Goal: Task Accomplishment & Management: Complete application form

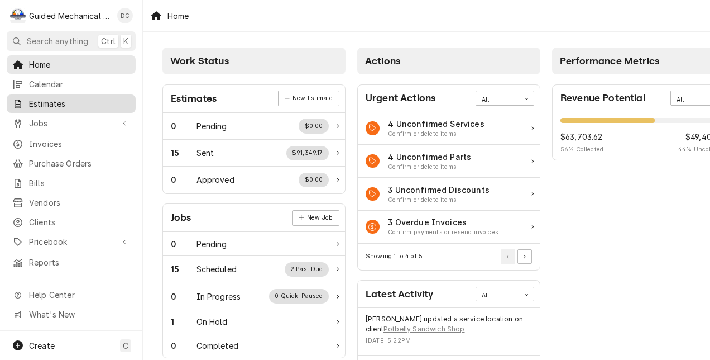
click at [77, 101] on span "Estimates" at bounding box center [79, 104] width 101 height 12
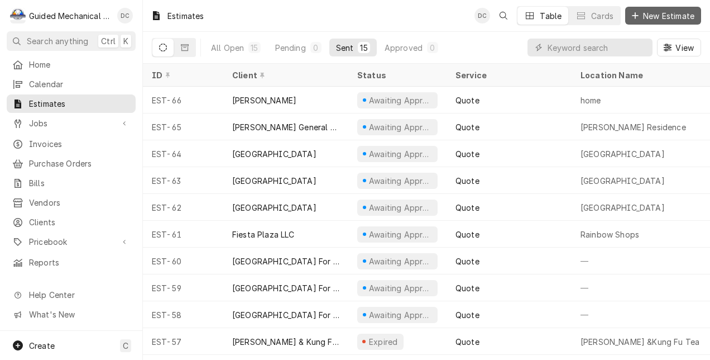
click at [662, 9] on button "New Estimate" at bounding box center [663, 16] width 76 height 18
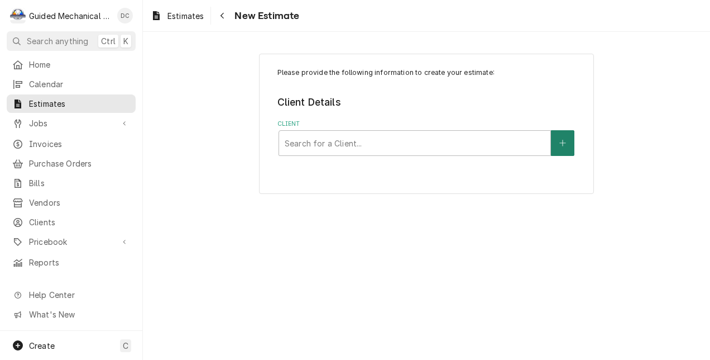
click at [570, 138] on button "Client" at bounding box center [562, 143] width 23 height 26
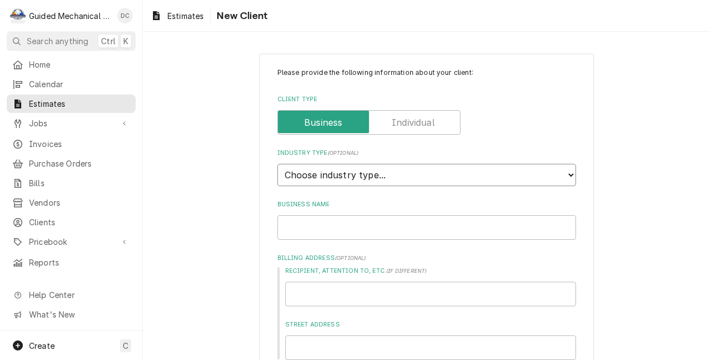
click at [564, 169] on select "Choose industry type... Residential Commercial Industrial Government" at bounding box center [427, 175] width 299 height 22
select select "2"
click at [278, 164] on select "Choose industry type... Residential Commercial Industrial Government" at bounding box center [427, 175] width 299 height 22
click at [490, 231] on input "Business Name" at bounding box center [427, 227] width 299 height 25
type textarea "x"
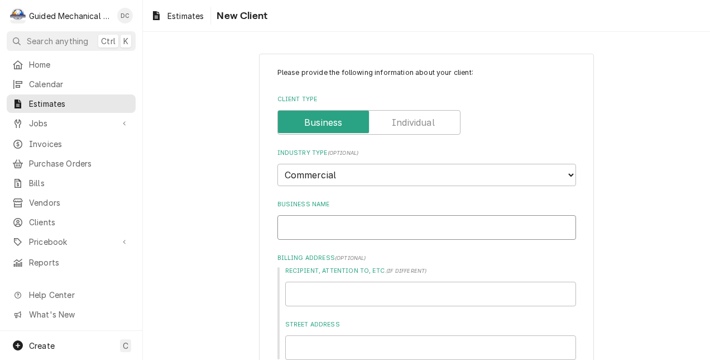
type input "T"
type textarea "x"
type input "Ta"
type textarea "x"
type input "Tas"
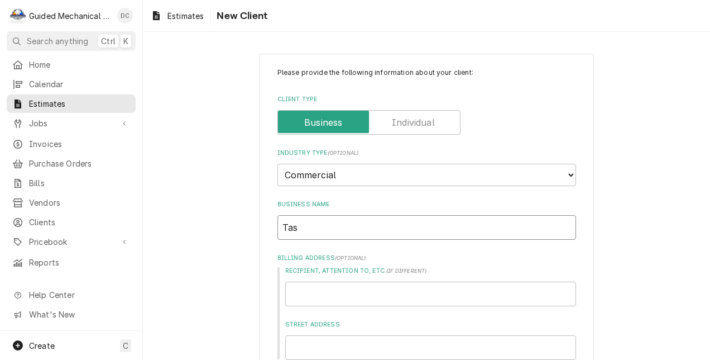
type textarea "x"
type input "Tast"
type textarea "x"
type input "Taste"
type textarea "x"
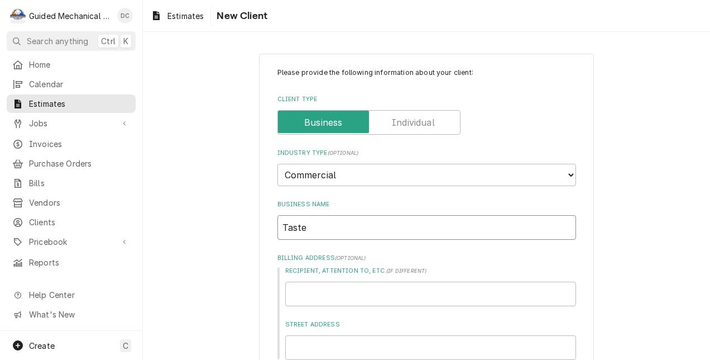
type input "Taste"
type textarea "x"
type input "Taste o"
type textarea "x"
type input "Taste of"
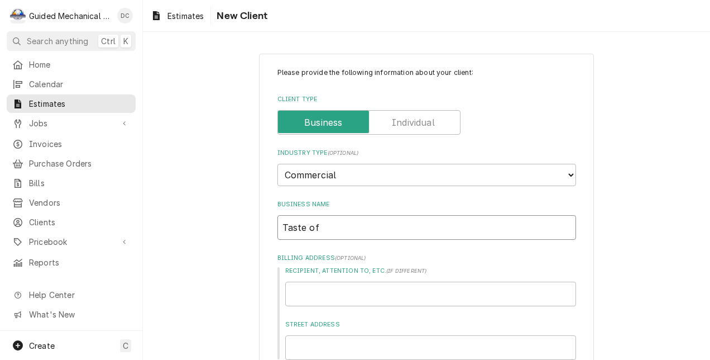
type textarea "x"
type input "Taste of"
type textarea "x"
type input "Taste of N"
type textarea "x"
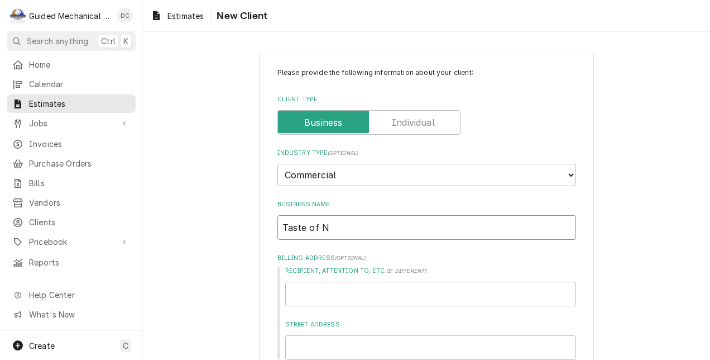
type input "Taste of Ne"
type textarea "x"
type input "Taste of New"
type textarea "x"
type input "Taste of New"
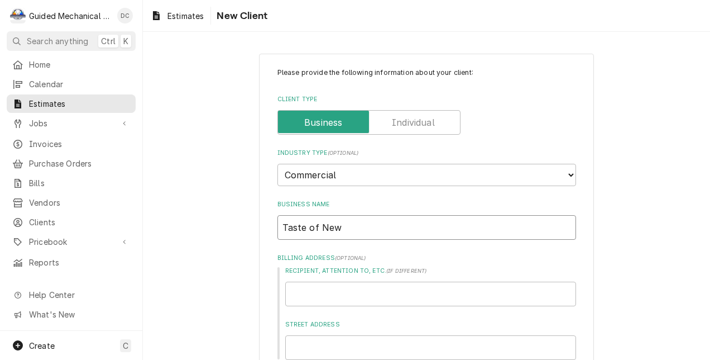
type textarea "x"
type input "Taste of New Y"
type textarea "x"
type input "Taste of New Yo"
type textarea "x"
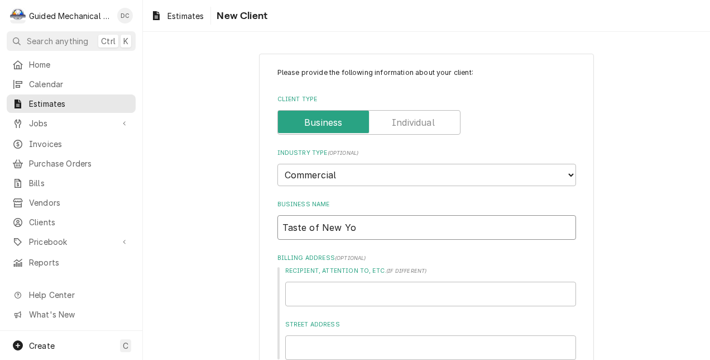
type input "Taste of New Yor"
type textarea "x"
type input "Taste of New York"
type textarea "x"
type input "Taste of New York"
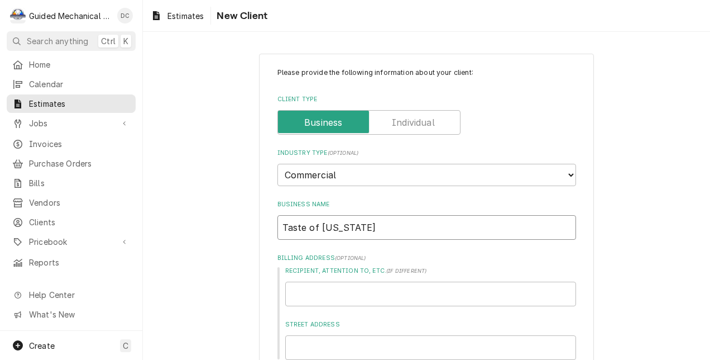
type textarea "x"
type input "Taste of New York P"
type textarea "x"
type input "Taste of New York Pi"
type textarea "x"
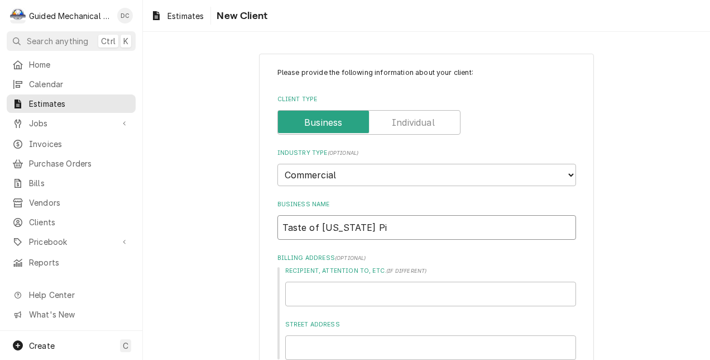
type input "Taste of New York Piz"
type textarea "x"
type input "Taste of New York Pizz"
type textarea "x"
type input "Taste of New York Pizza"
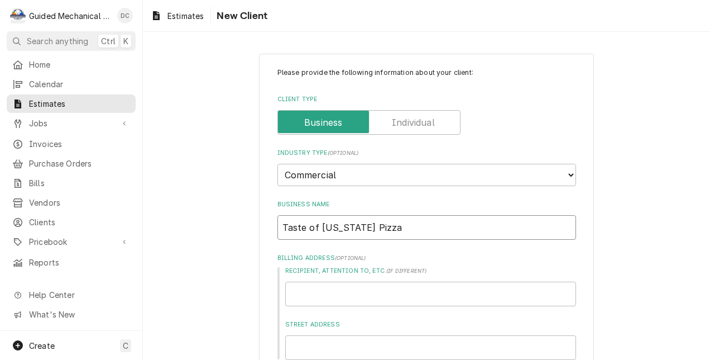
type textarea "x"
type input "Taste of New York Pizz"
type textarea "x"
type input "Taste of New York Pizze"
type textarea "x"
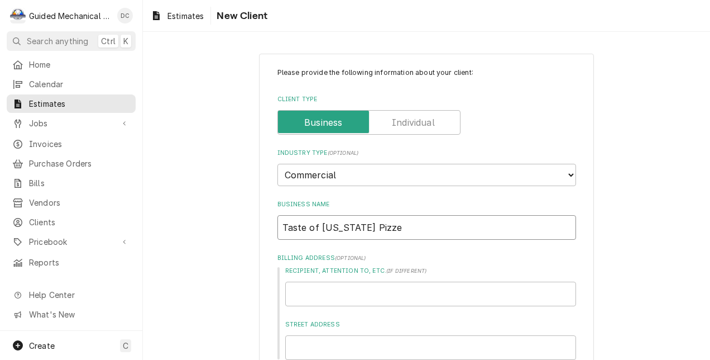
type input "Taste of New York Pizzer"
type textarea "x"
type input "Taste of New York Pizzeri"
type textarea "x"
type input "Taste of [US_STATE] Pizzeria"
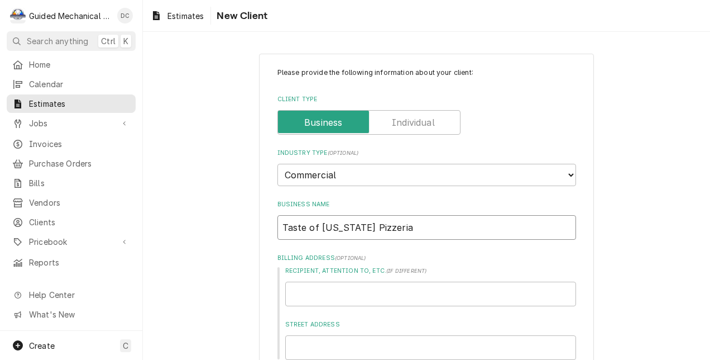
type textarea "x"
type input "Taste of [US_STATE] Pizzeria"
click at [463, 343] on input "Street Address" at bounding box center [430, 347] width 291 height 25
type textarea "x"
type input "1"
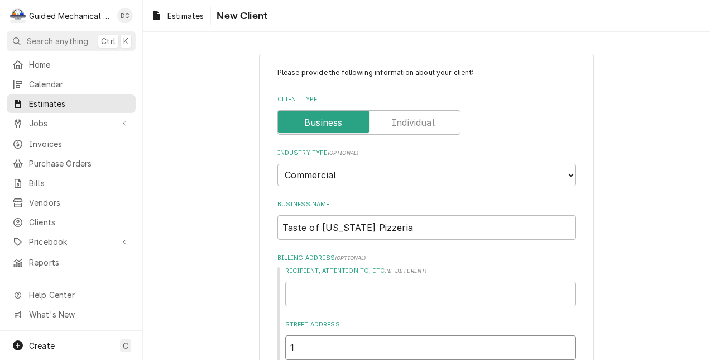
type textarea "x"
type input "17"
type textarea "x"
type input "175"
type textarea "x"
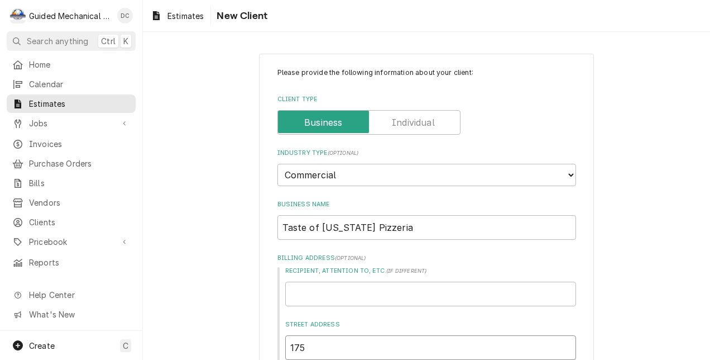
type input "1750"
type textarea "x"
type input "17503"
type textarea "x"
type input "17503-"
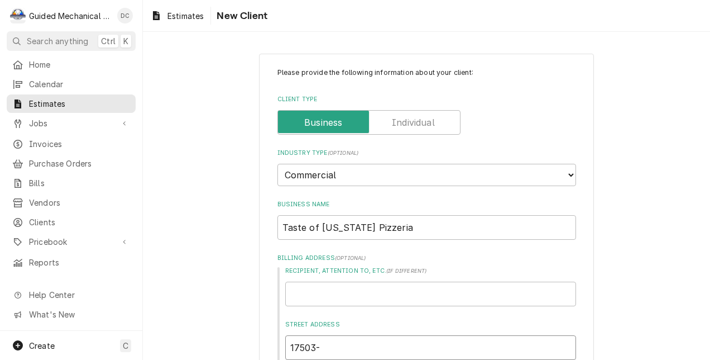
type textarea "x"
type input "17503-c"
type textarea "x"
type input "17503-"
type textarea "x"
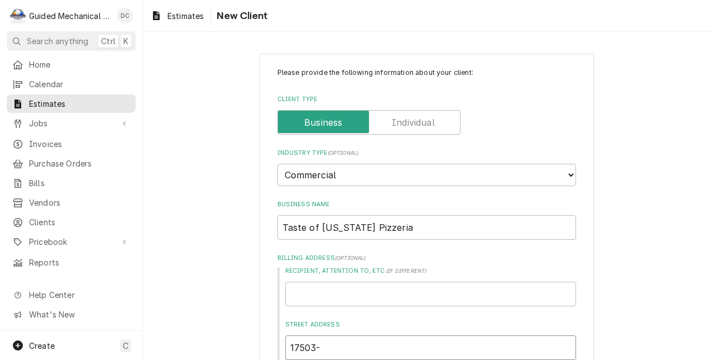
type input "17503-C"
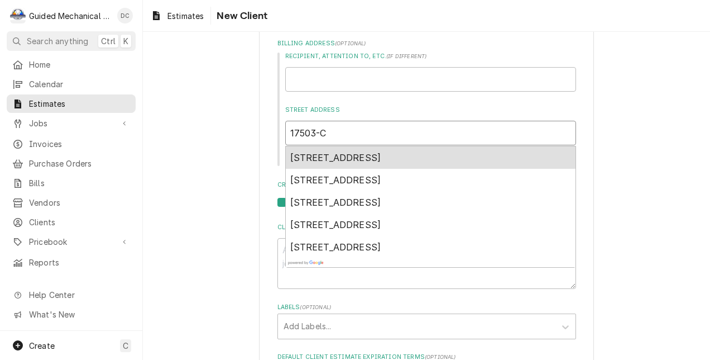
scroll to position [233, 0]
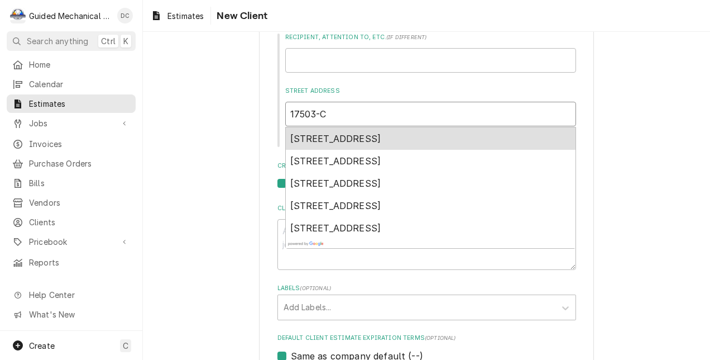
type textarea "x"
type input "17503-C"
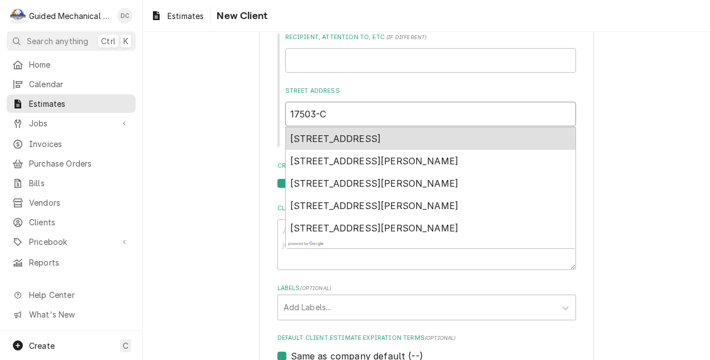
click at [508, 127] on div "17503c Preserve Walk Lane, Tampa, FL, USA" at bounding box center [431, 138] width 290 height 22
type textarea "x"
type input "17503c Preserve Walk Ln"
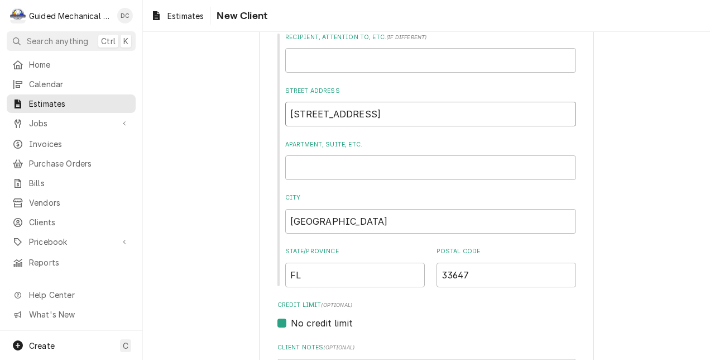
type textarea "x"
click at [317, 114] on input "17503c Preserve Walk Ln" at bounding box center [430, 114] width 291 height 25
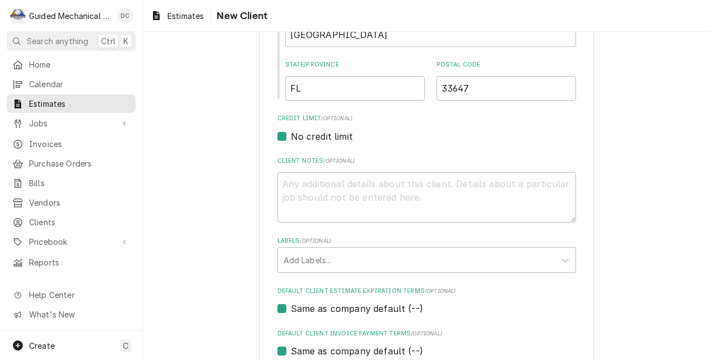
scroll to position [433, 0]
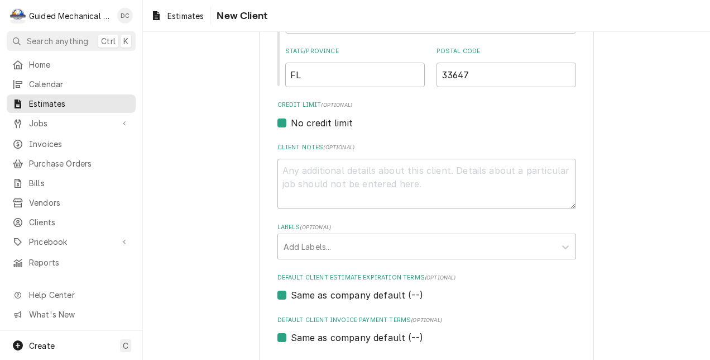
type input "17503c Preserve Walk Ln"
click at [492, 170] on textarea "Client Notes ( optional )" at bounding box center [427, 184] width 299 height 51
type textarea "x"
type textarea "r"
type textarea "x"
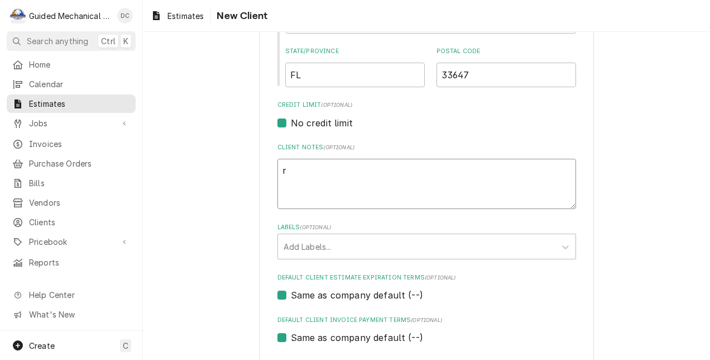
type textarea "ro"
type textarea "x"
type textarea "roo"
type textarea "x"
type textarea "roof"
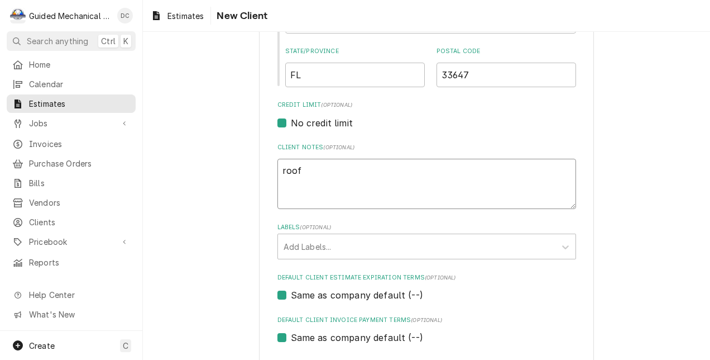
type textarea "x"
type textarea "roof"
type textarea "x"
type textarea "roof"
type textarea "x"
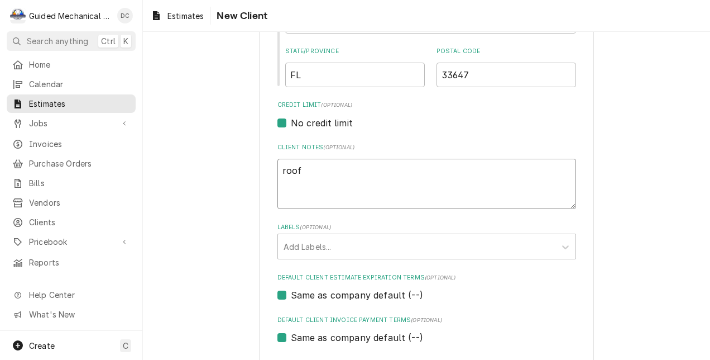
type textarea "roo"
type textarea "x"
type textarea "ro"
type textarea "x"
type textarea "r"
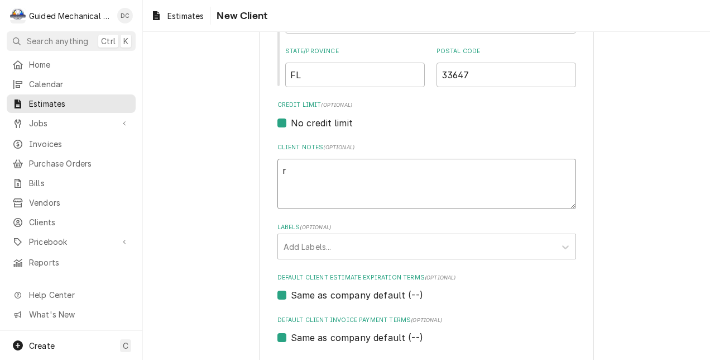
type textarea "x"
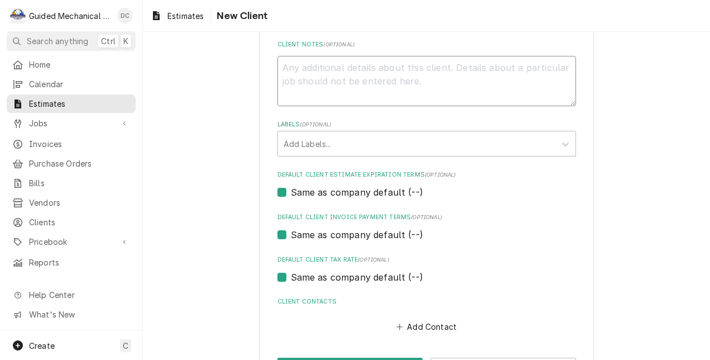
scroll to position [579, 0]
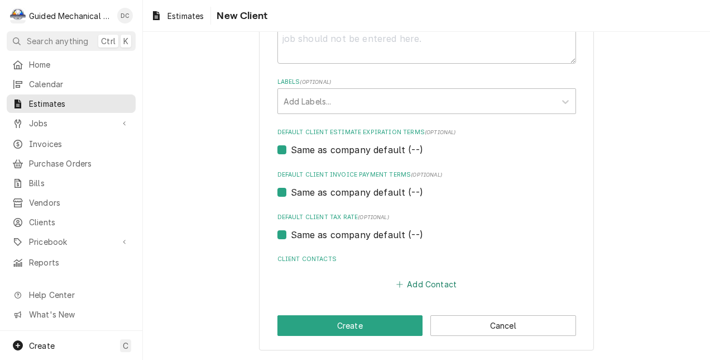
click at [423, 279] on button "Add Contact" at bounding box center [426, 284] width 64 height 16
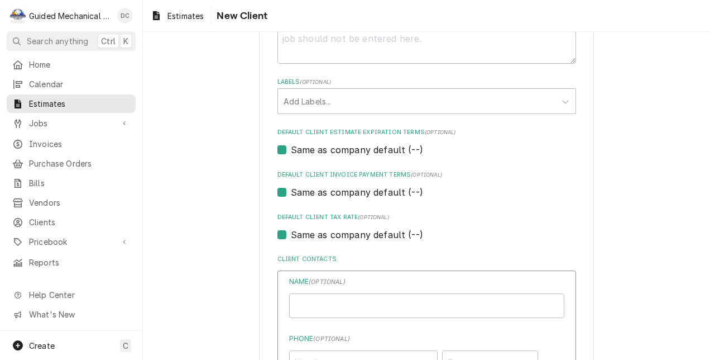
type textarea "x"
click at [405, 300] on input "Business Name" at bounding box center [426, 305] width 275 height 25
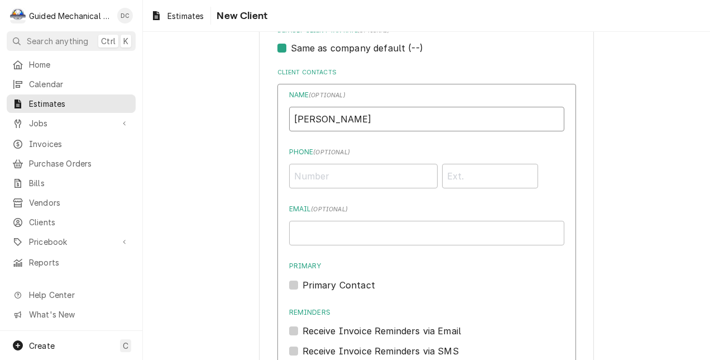
scroll to position [763, 0]
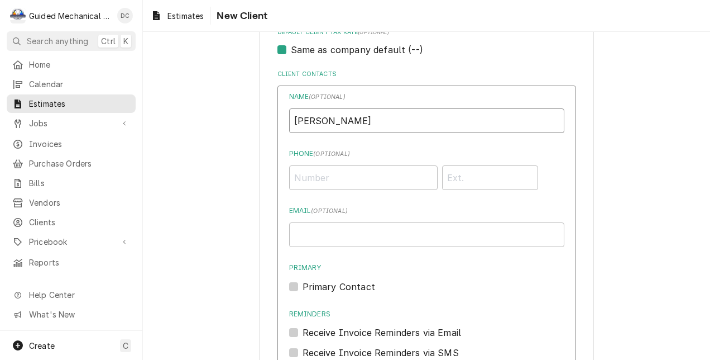
type input "Wael Bustanji"
click at [389, 182] on input "Phone ( optional )" at bounding box center [363, 177] width 149 height 25
type input "(901) 647-9279"
click at [429, 237] on input "Email ( optional )" at bounding box center [426, 234] width 275 height 25
type input "newyorkpizza59@gmail.com"
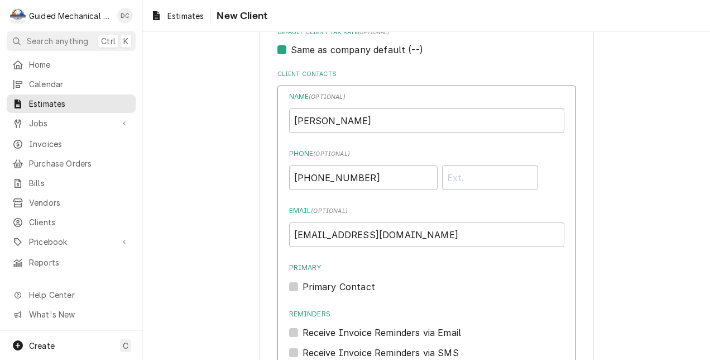
click at [303, 288] on label "Primary Contact" at bounding box center [339, 286] width 73 height 13
click at [303, 288] on input "Primary" at bounding box center [440, 292] width 275 height 25
checkbox input "true"
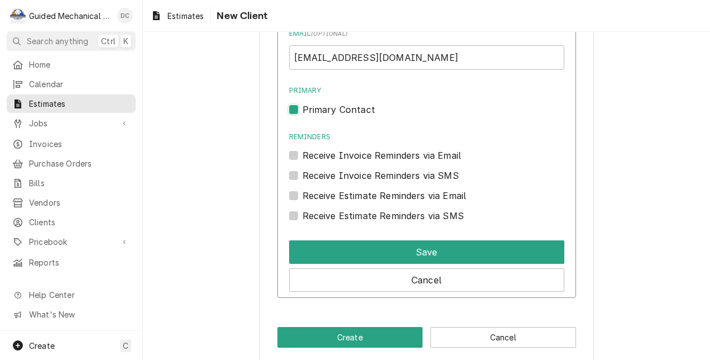
scroll to position [953, 0]
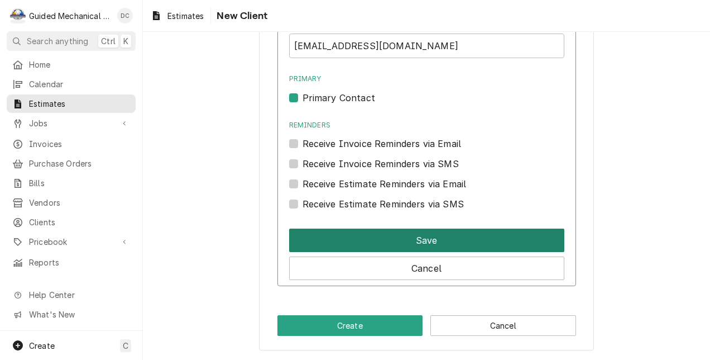
click at [535, 237] on button "Save" at bounding box center [426, 239] width 275 height 23
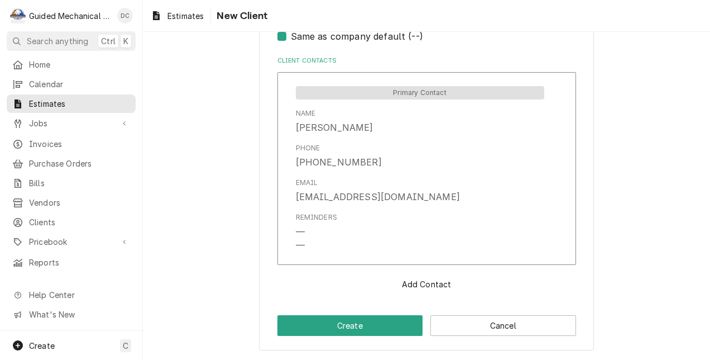
scroll to position [776, 0]
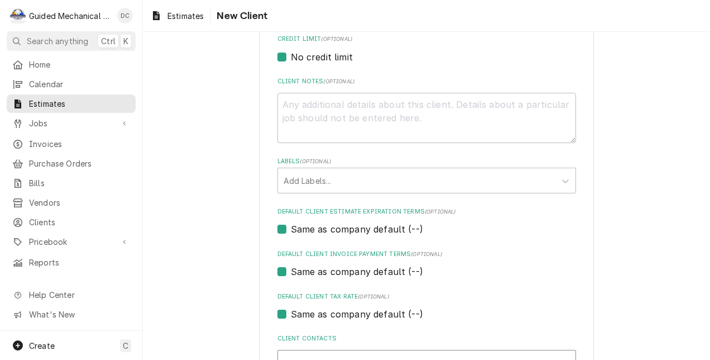
drag, startPoint x: 570, startPoint y: 146, endPoint x: 543, endPoint y: 155, distance: 28.1
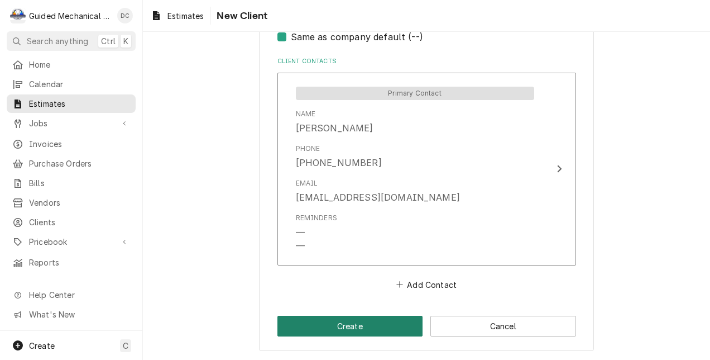
click at [341, 328] on button "Create" at bounding box center [351, 326] width 146 height 21
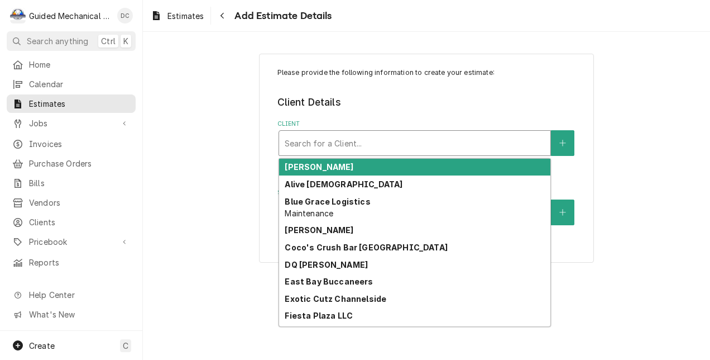
click at [494, 144] on div "Client" at bounding box center [415, 143] width 260 height 20
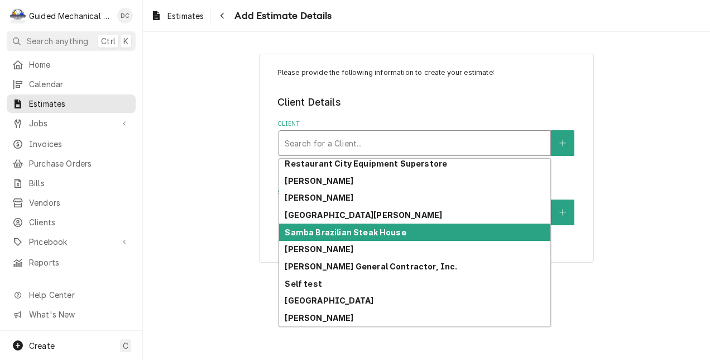
scroll to position [580, 0]
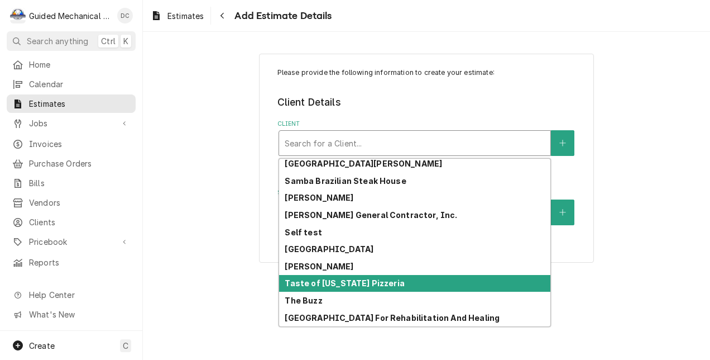
click at [405, 281] on div "Taste of [US_STATE] Pizzeria" at bounding box center [414, 283] width 271 height 17
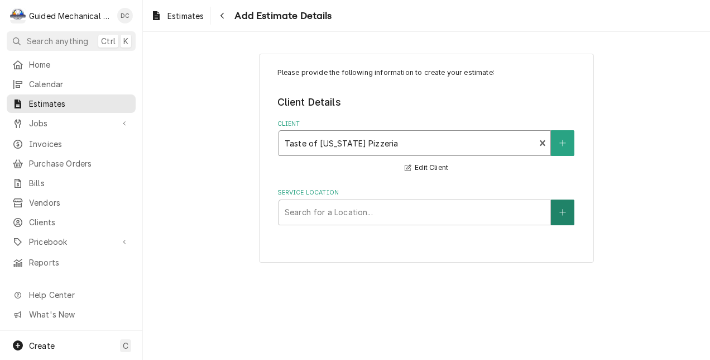
click at [558, 212] on button "Service Location" at bounding box center [562, 212] width 23 height 26
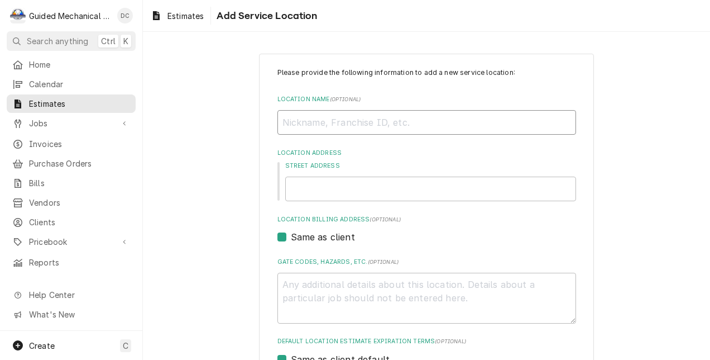
click at [433, 125] on input "Location Name ( optional )" at bounding box center [427, 122] width 299 height 25
type textarea "x"
type input "T"
type textarea "x"
type input "Ta"
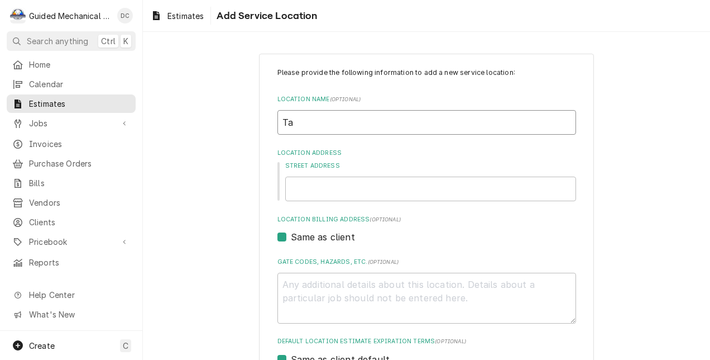
type textarea "x"
type input "Tas"
type textarea "x"
type input "Tast"
type textarea "x"
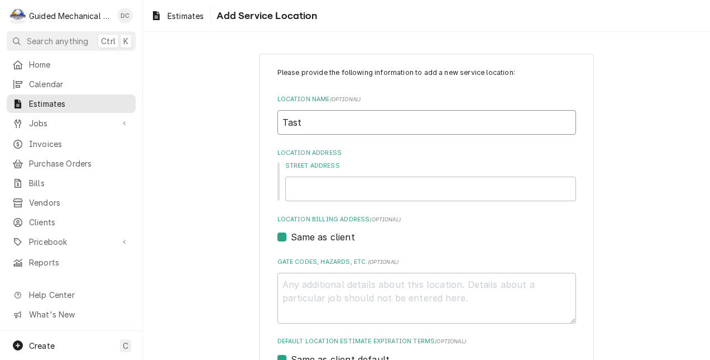
type input "Taste"
type textarea "x"
type input "Taste"
type textarea "x"
type input "Taste o"
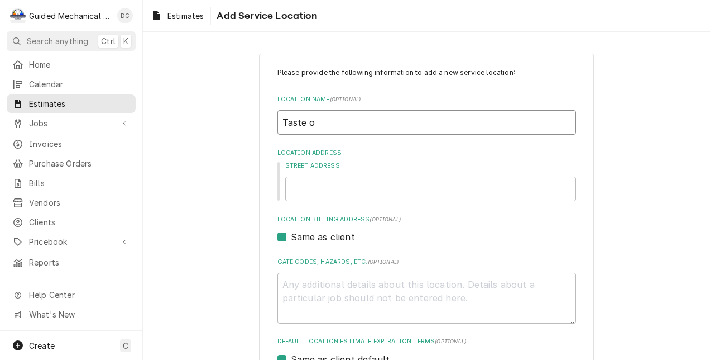
type textarea "x"
type input "Taste of"
type textarea "x"
type input "Taste of"
type textarea "x"
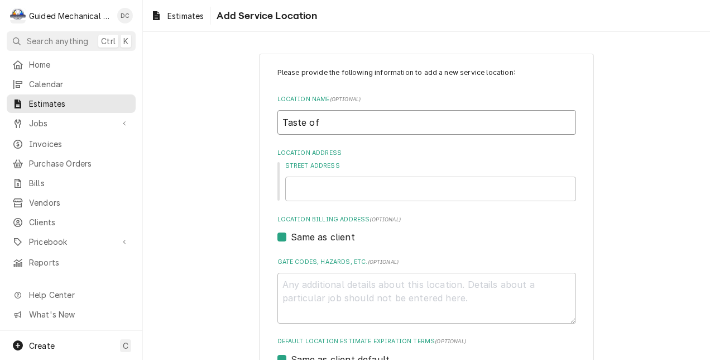
type input "Taste of N"
type textarea "x"
type input "Taste of Ne"
type textarea "x"
type input "Taste of New"
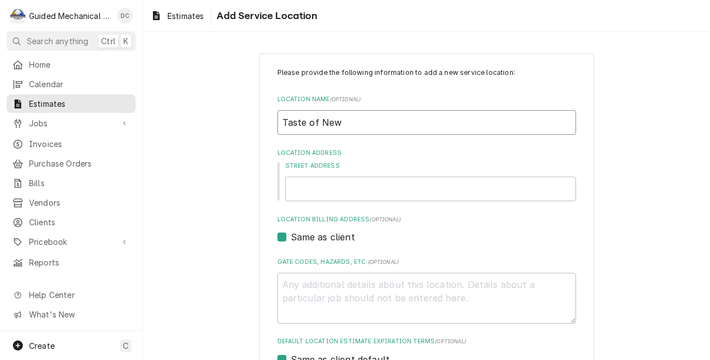
type textarea "x"
type input "Taste of New"
type textarea "x"
type input "Taste of New Y"
type textarea "x"
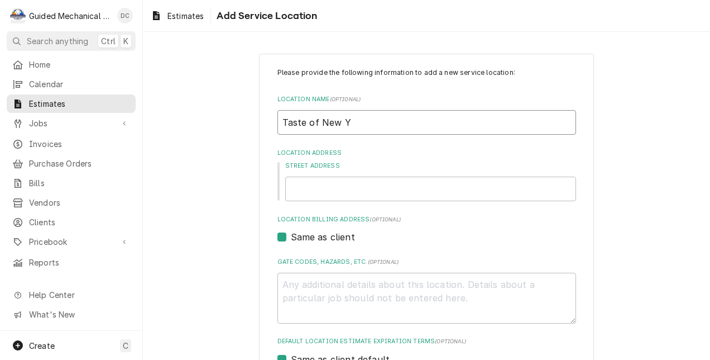
type input "Taste of New Yo"
type textarea "x"
type input "Taste of New Yor"
type textarea "x"
type input "Taste of New York"
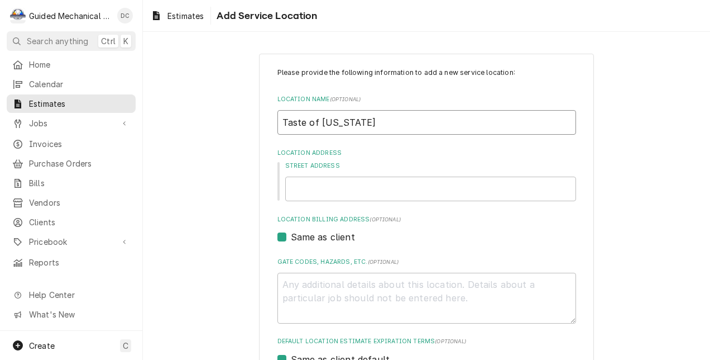
type textarea "x"
type input "Taste of New York"
type textarea "x"
type input "Taste of New York P"
type textarea "x"
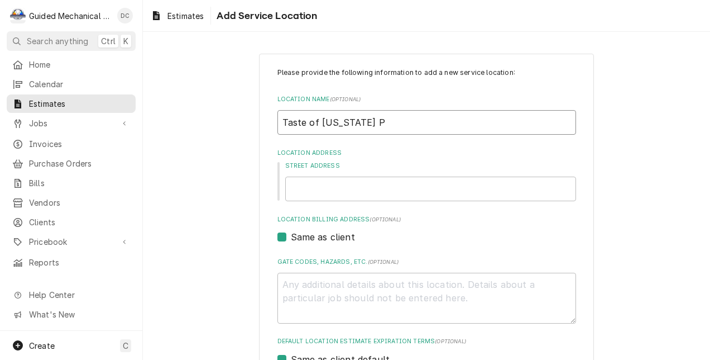
type input "Taste of New York Pi"
type textarea "x"
type input "Taste of New York Piz"
type textarea "x"
type input "Taste of New York Pizz"
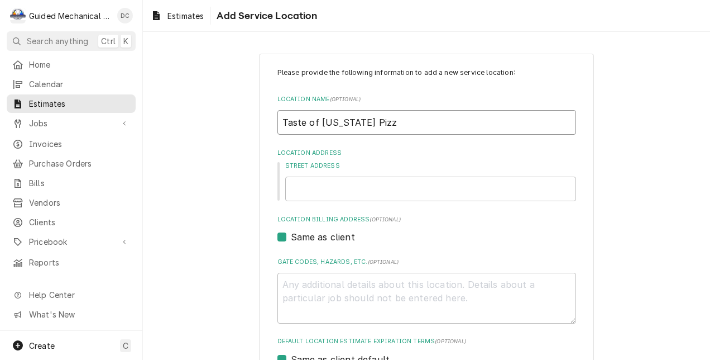
type textarea "x"
type input "Taste of New York Pizze"
type textarea "x"
type input "Taste of New York Pizzer"
type textarea "x"
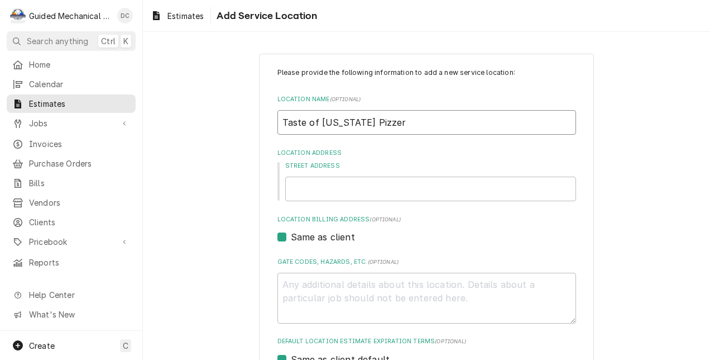
type input "Taste of New York Pizzeri"
type textarea "x"
type input "Taste of [US_STATE] Pizzeria"
type textarea "x"
type input "Taste of [US_STATE] Pizzeria"
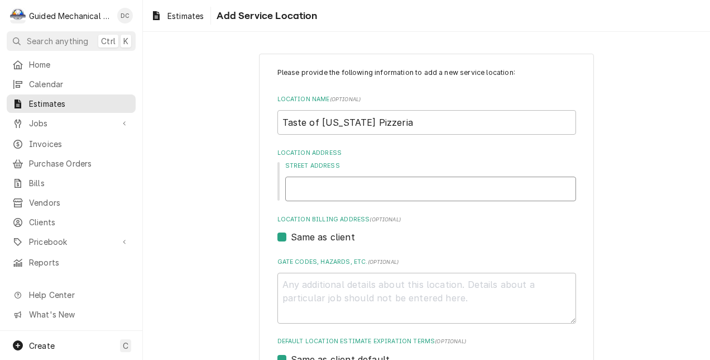
click at [427, 185] on input "Street Address" at bounding box center [430, 188] width 291 height 25
type textarea "x"
type input "1"
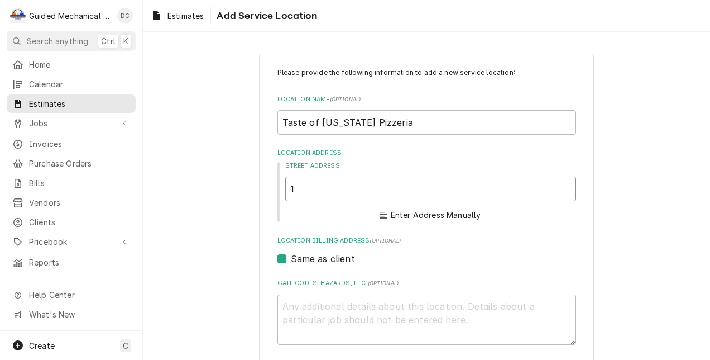
type textarea "x"
type input "17"
type textarea "x"
type input "175"
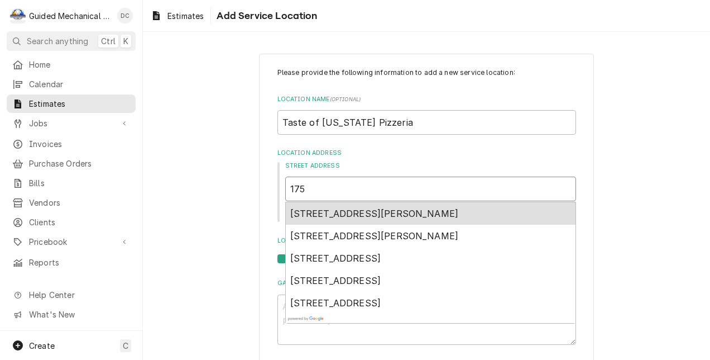
type textarea "x"
type input "1750"
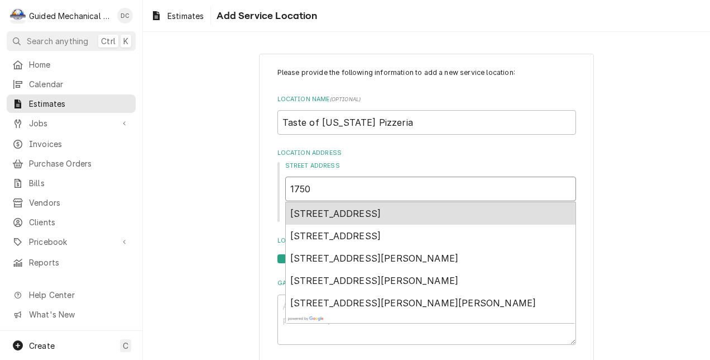
type textarea "x"
type input "17503"
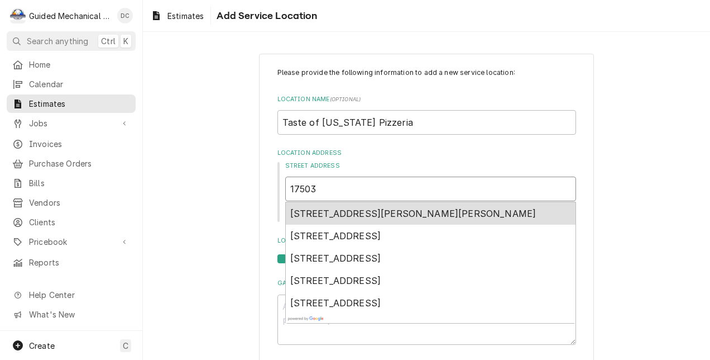
type textarea "x"
type input "17503c"
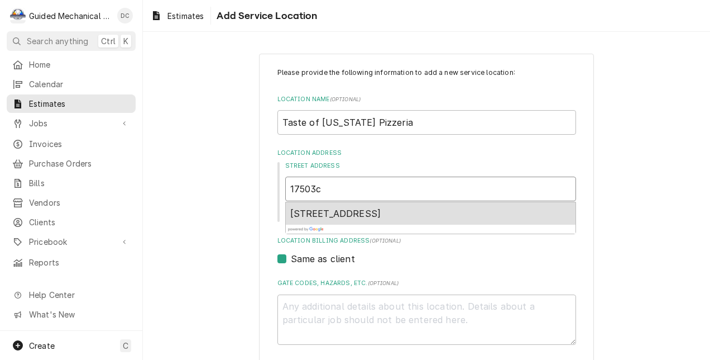
click at [381, 210] on span "17503c Preserve Walk Lane, Tampa, FL, USA" at bounding box center [335, 213] width 91 height 11
type textarea "x"
type input "17503c Preserve Walk Ln"
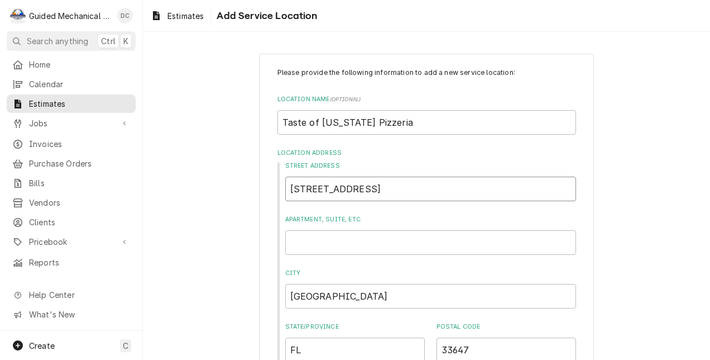
type textarea "x"
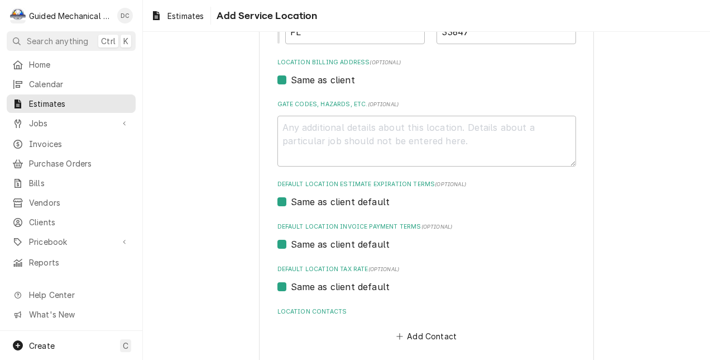
scroll to position [335, 0]
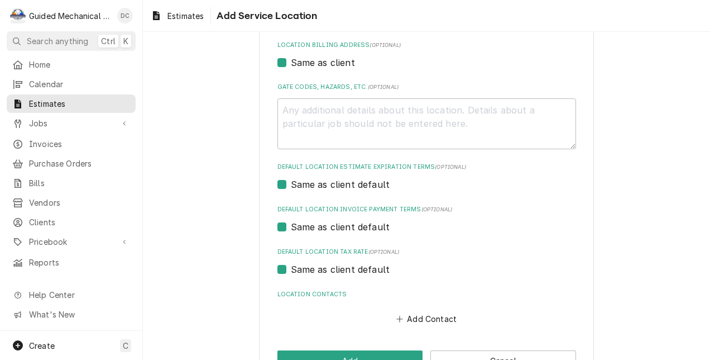
type input "17503c Preserve Walk Ln"
click at [419, 109] on textarea "Gate Codes, Hazards, etc. ( optional )" at bounding box center [427, 123] width 299 height 51
type textarea "x"
type textarea "r"
type textarea "x"
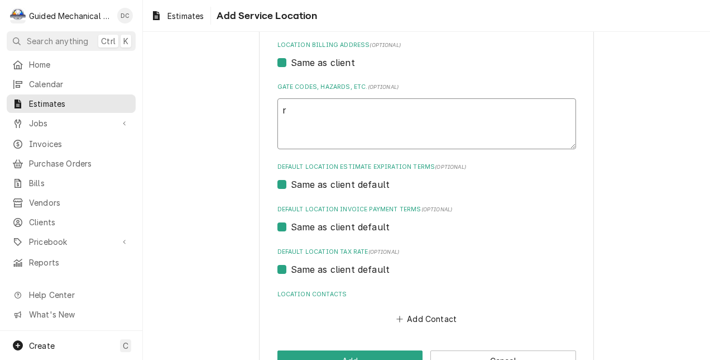
type textarea "ro"
type textarea "x"
type textarea "roo"
type textarea "x"
type textarea "roof"
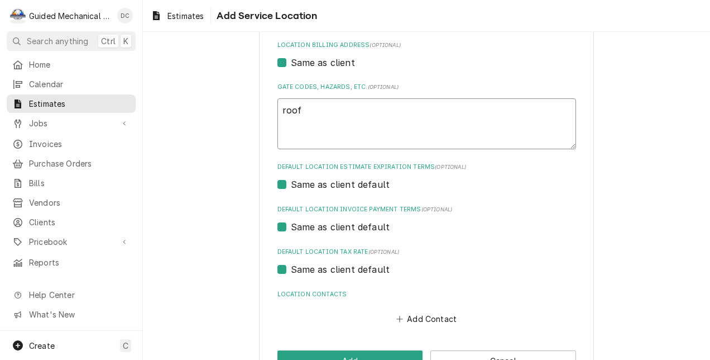
type textarea "x"
type textarea "roof"
type textarea "x"
type textarea "roof c"
type textarea "x"
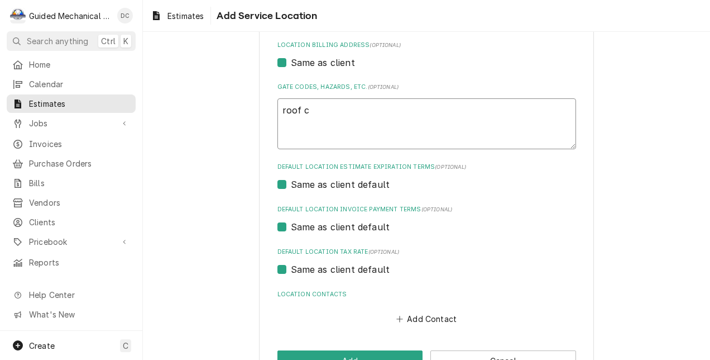
type textarea "roof co"
type textarea "x"
type textarea "roof cod"
type textarea "x"
type textarea "roof code"
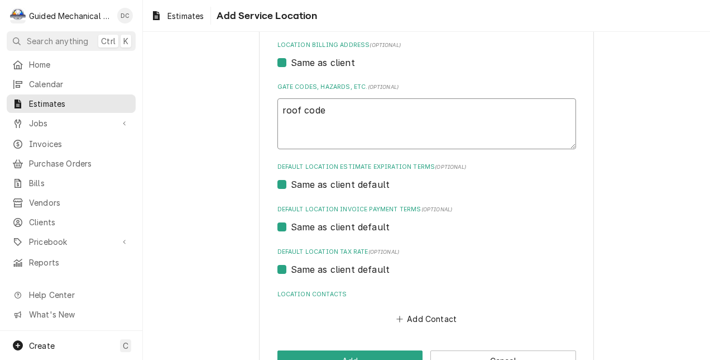
type textarea "x"
type textarea "roof code"
type textarea "x"
type textarea "roof code 1"
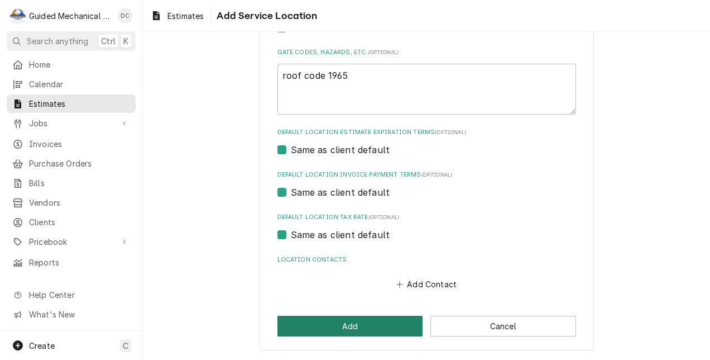
click at [358, 322] on button "Add" at bounding box center [351, 326] width 146 height 21
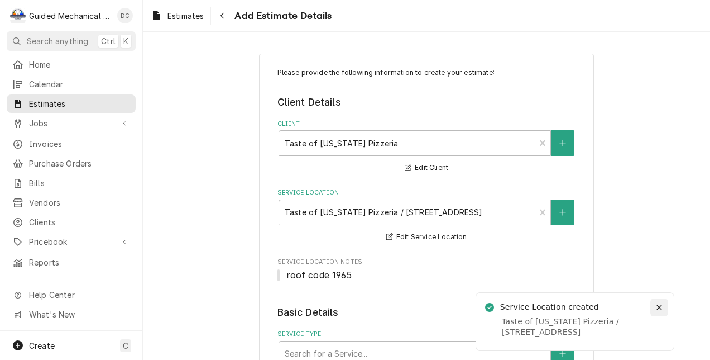
click at [663, 306] on icon "Notifications alt+T" at bounding box center [660, 307] width 8 height 8
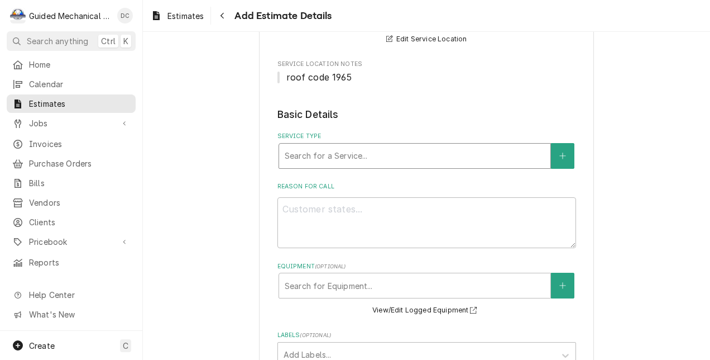
scroll to position [223, 0]
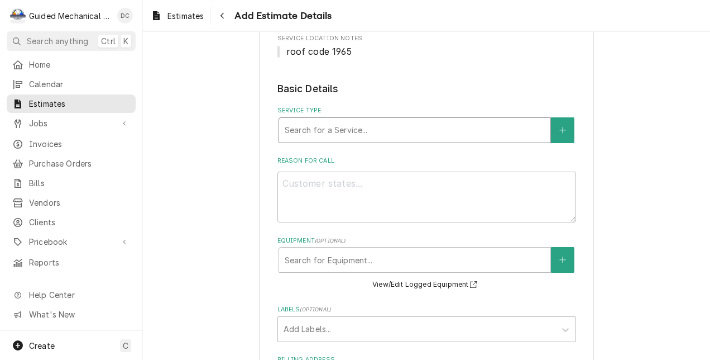
click at [493, 129] on div "Service Type" at bounding box center [415, 130] width 260 height 20
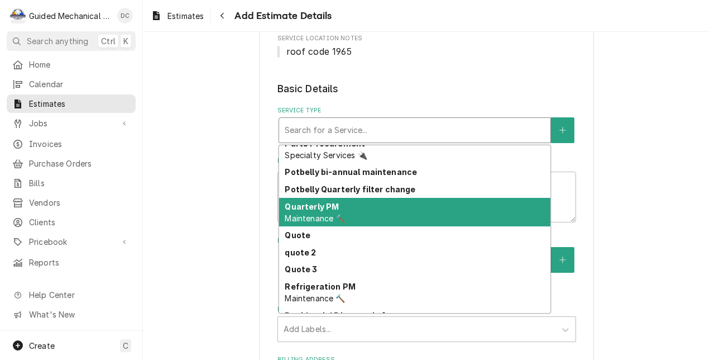
scroll to position [418, 0]
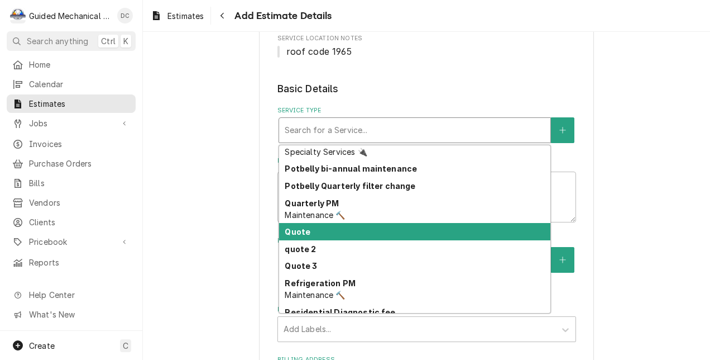
click at [446, 227] on div "Quote" at bounding box center [414, 231] width 271 height 17
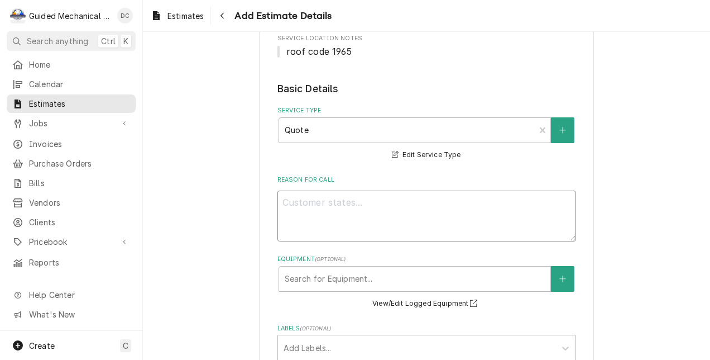
click at [452, 200] on textarea "Reason For Call" at bounding box center [427, 215] width 299 height 51
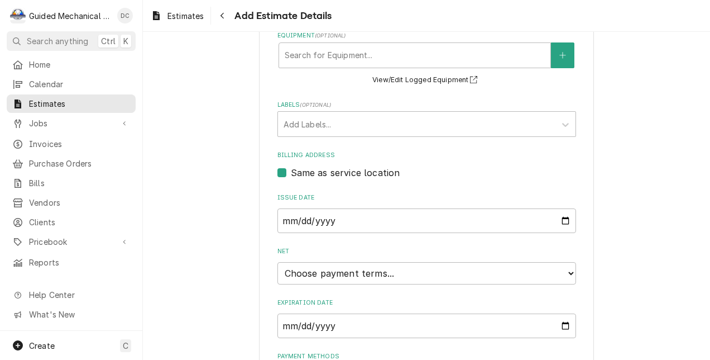
scroll to position [503, 0]
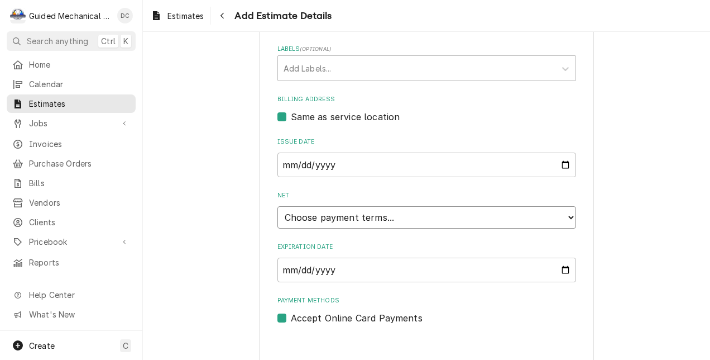
click at [477, 213] on select "Choose payment terms... Same Day Net 7 Net 14 Net 21 Net 30 Net 45 Net 60 Net 90" at bounding box center [427, 217] width 299 height 22
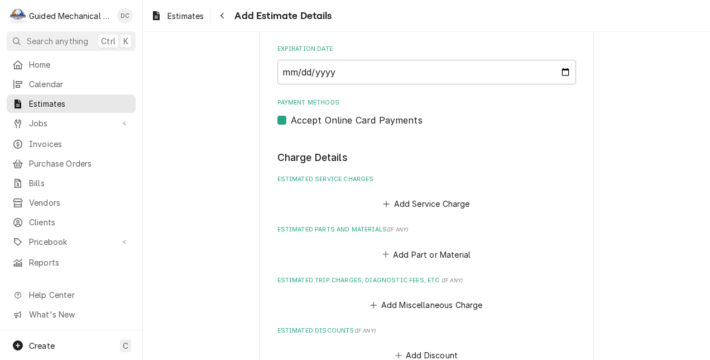
scroll to position [726, 0]
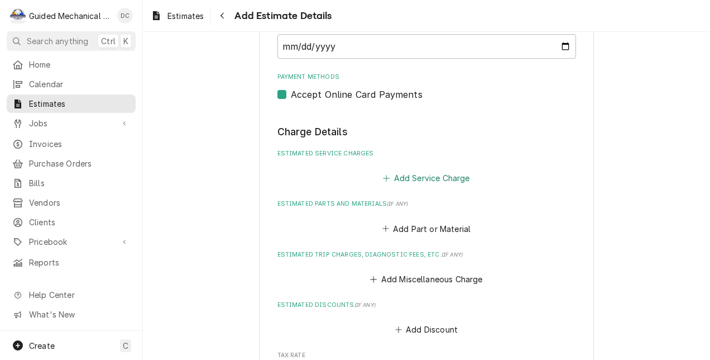
click at [445, 176] on button "Add Service Charge" at bounding box center [426, 178] width 90 height 16
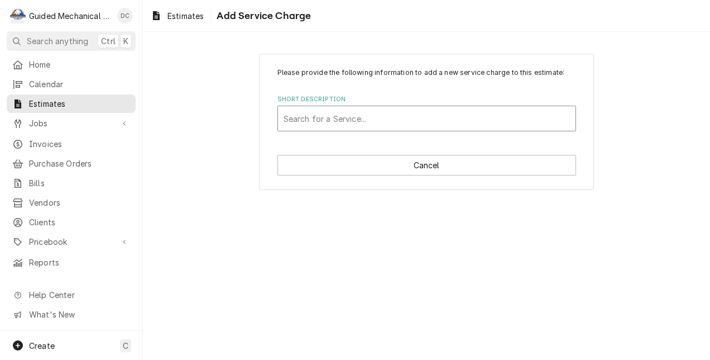
click at [470, 114] on div "Short Description" at bounding box center [427, 118] width 286 height 20
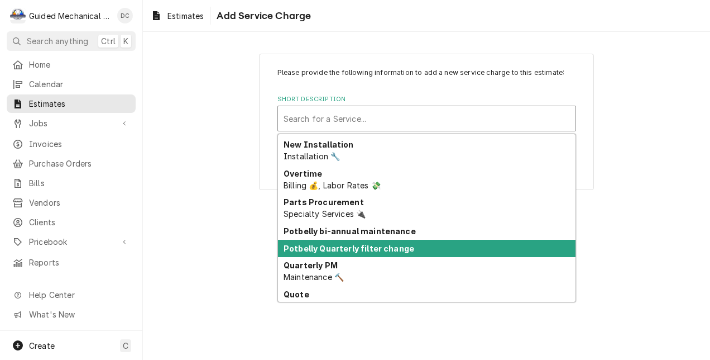
scroll to position [362, 0]
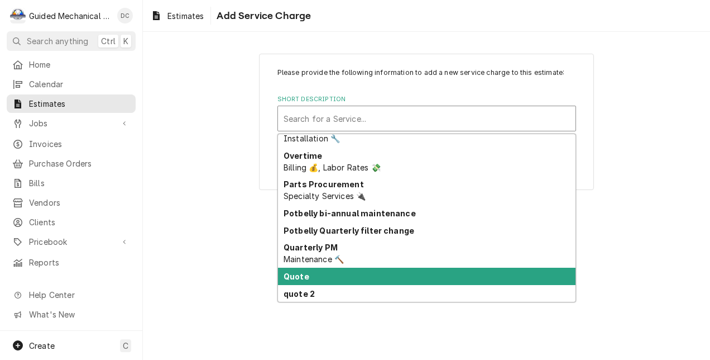
click at [447, 278] on div "Quote" at bounding box center [427, 275] width 298 height 17
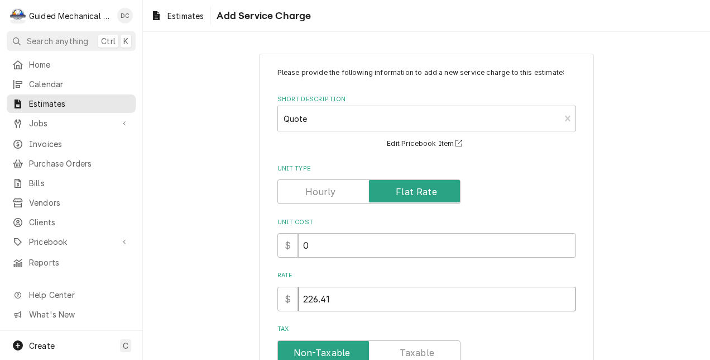
drag, startPoint x: 338, startPoint y: 294, endPoint x: 260, endPoint y: 300, distance: 79.0
click at [260, 300] on div "Please provide the following information to add a new service charge to this es…" at bounding box center [426, 278] width 335 height 449
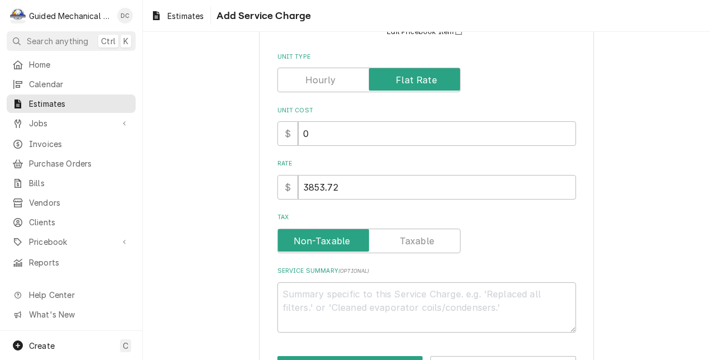
scroll to position [153, 0]
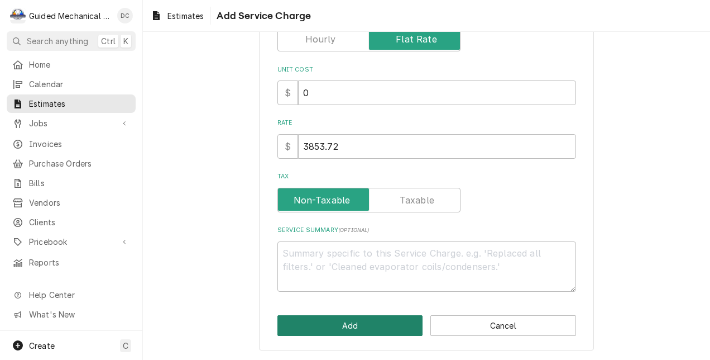
click at [372, 332] on button "Add" at bounding box center [351, 325] width 146 height 21
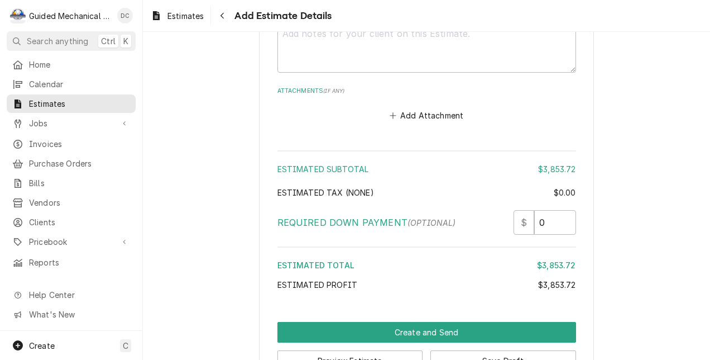
scroll to position [1271, 0]
click at [548, 228] on input "0" at bounding box center [555, 222] width 42 height 25
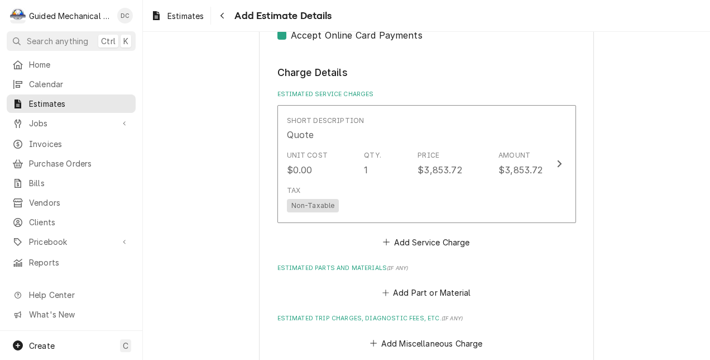
scroll to position [768, 0]
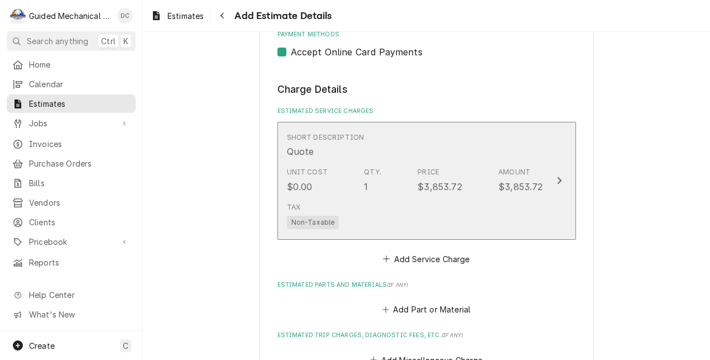
click at [557, 180] on icon "Update Line Item" at bounding box center [560, 180] width 6 height 9
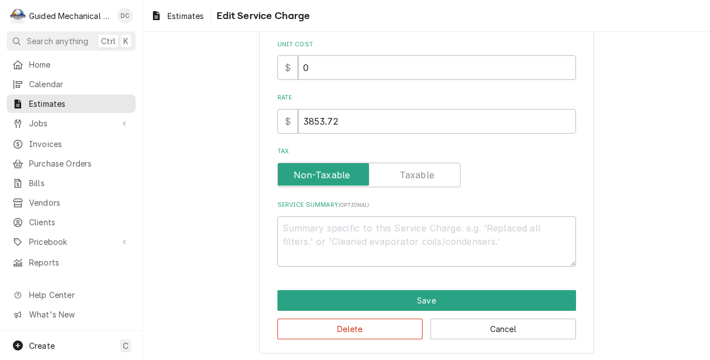
scroll to position [181, 0]
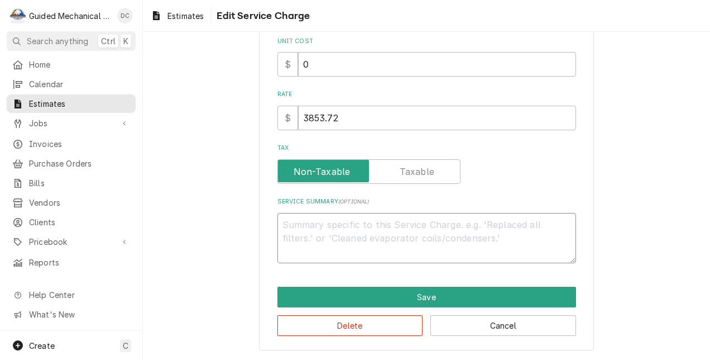
click at [374, 223] on textarea "Service Summary ( optional )" at bounding box center [427, 238] width 299 height 51
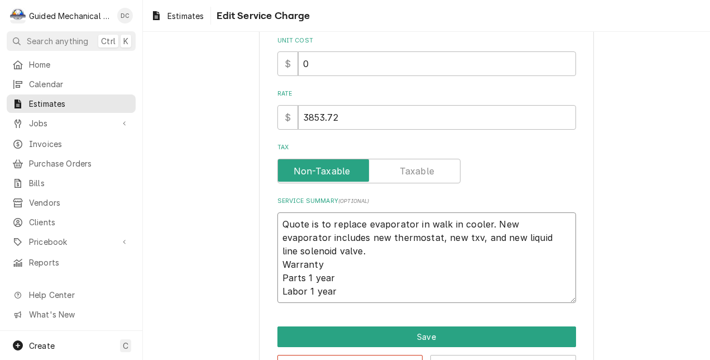
click at [476, 261] on textarea "Quote is to replace evaporator in walk in cooler. New evaporator includes new t…" at bounding box center [427, 257] width 299 height 91
click at [408, 221] on textarea "Quote is to replace evaporator in walk in cooler. New evaporator includes new t…" at bounding box center [427, 257] width 299 height 91
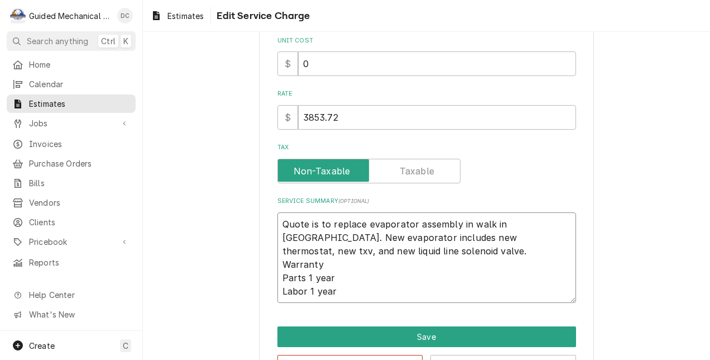
click at [352, 250] on textarea "Quote is to replace evaporator assembly in walk in cooler. New evaporator inclu…" at bounding box center [427, 257] width 299 height 91
click at [278, 262] on textarea "Quote is to replace evaporator assembly in walk in cooler. New evaporator inclu…" at bounding box center [427, 257] width 299 height 91
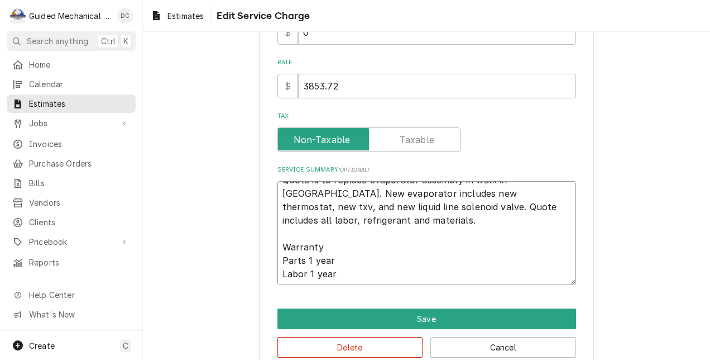
scroll to position [235, 0]
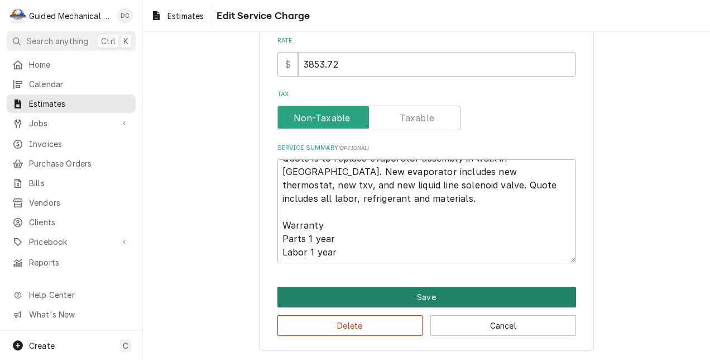
click at [436, 290] on button "Save" at bounding box center [427, 296] width 299 height 21
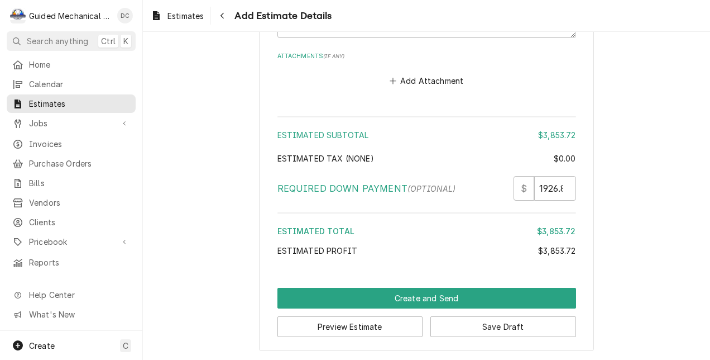
scroll to position [1436, 0]
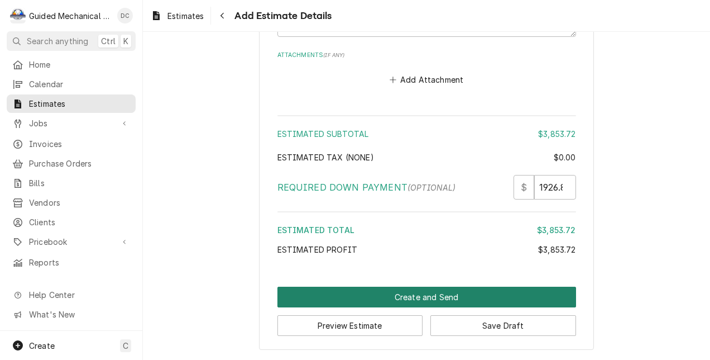
click at [427, 298] on button "Create and Send" at bounding box center [427, 296] width 299 height 21
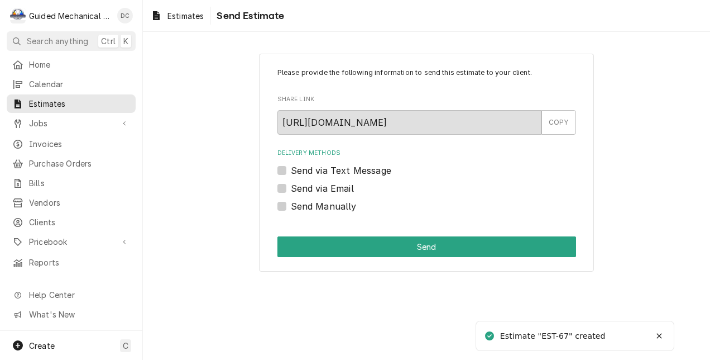
click at [291, 189] on label "Send via Email" at bounding box center [322, 187] width 63 height 13
click at [291, 189] on input "Send via Email" at bounding box center [440, 193] width 299 height 25
checkbox input "true"
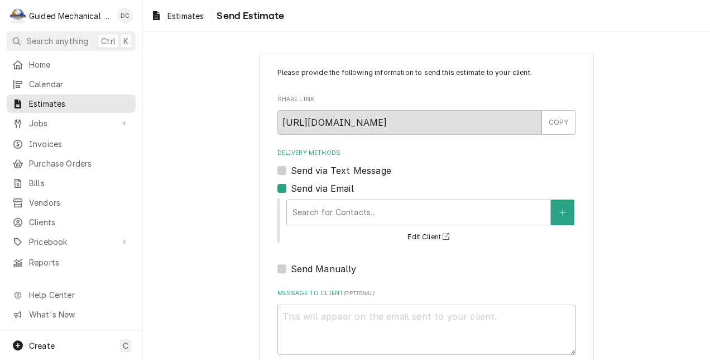
click at [291, 171] on label "Send via Text Message" at bounding box center [341, 170] width 101 height 13
click at [291, 171] on input "Send via Text Message" at bounding box center [440, 176] width 299 height 25
checkbox input "true"
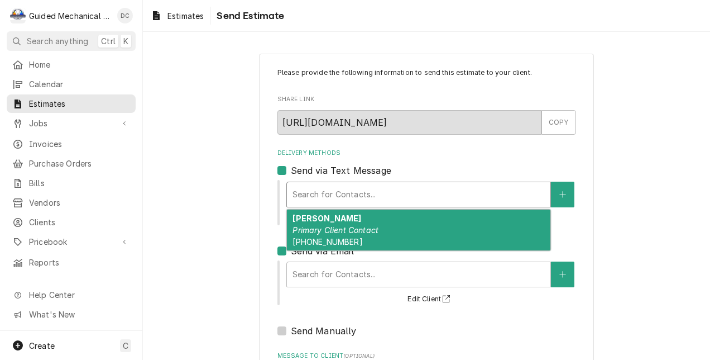
click at [306, 201] on div "Delivery Methods" at bounding box center [419, 194] width 252 height 20
click at [324, 227] on em "Primary Client Contact" at bounding box center [336, 229] width 86 height 9
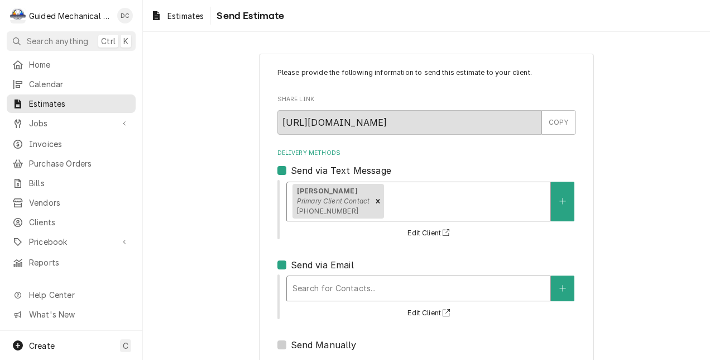
click at [355, 285] on div "Delivery Methods" at bounding box center [419, 288] width 252 height 20
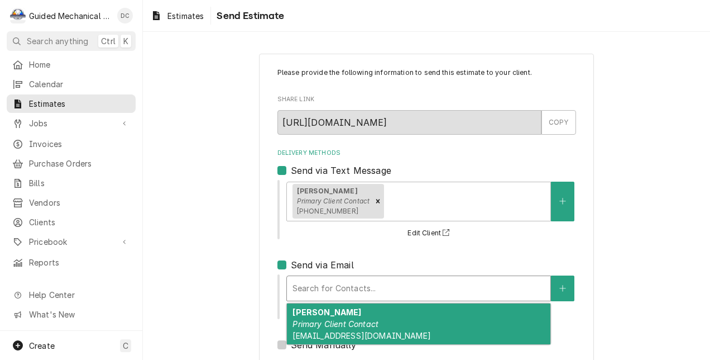
click at [368, 321] on em "Primary Client Contact" at bounding box center [336, 323] width 86 height 9
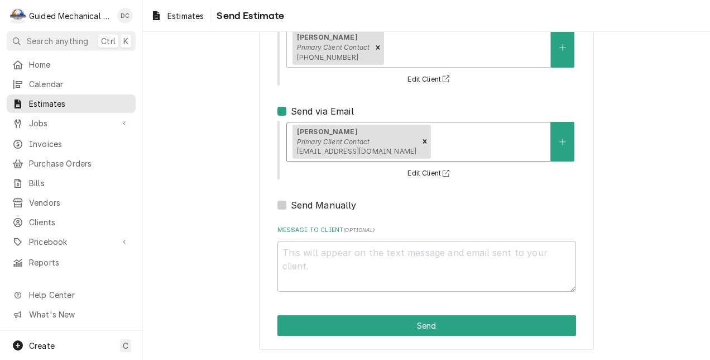
scroll to position [154, 0]
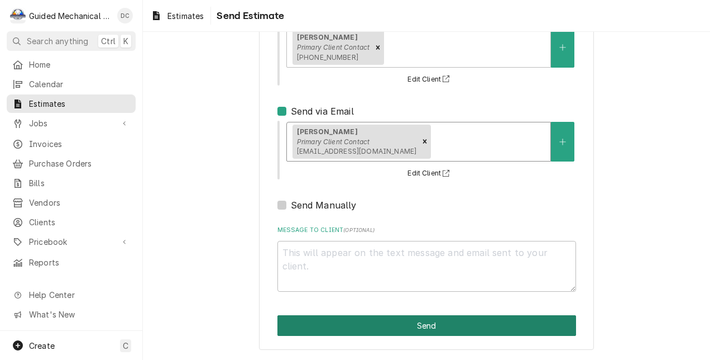
click at [487, 326] on button "Send" at bounding box center [427, 325] width 299 height 21
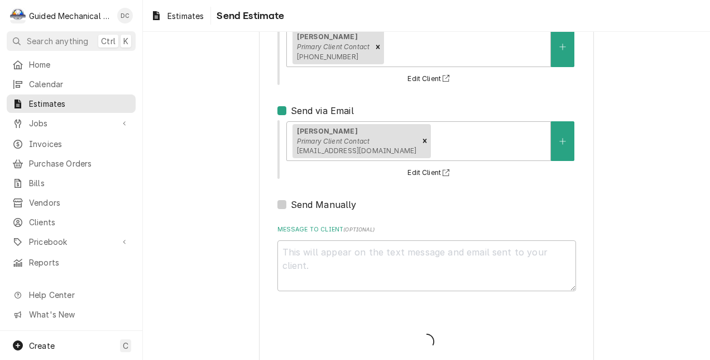
type textarea "x"
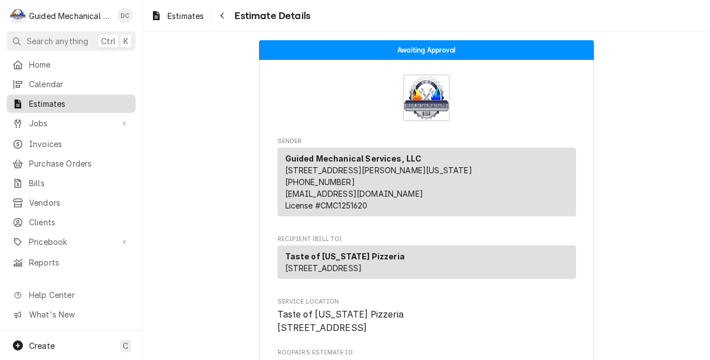
click at [72, 101] on span "Estimates" at bounding box center [79, 104] width 101 height 12
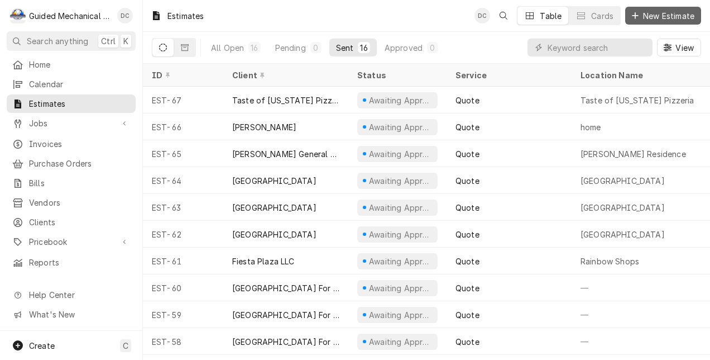
click at [659, 12] on span "New Estimate" at bounding box center [669, 16] width 56 height 12
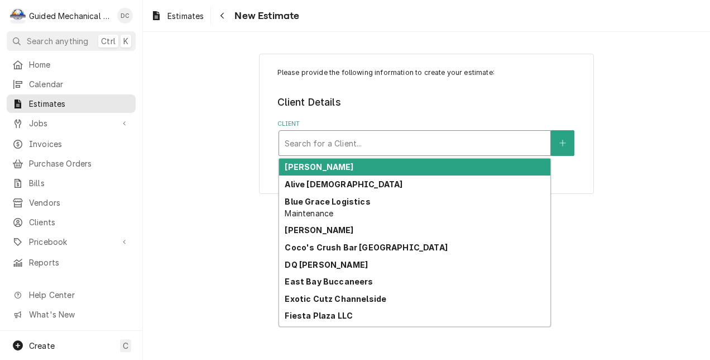
click at [377, 147] on div "Client" at bounding box center [415, 143] width 260 height 20
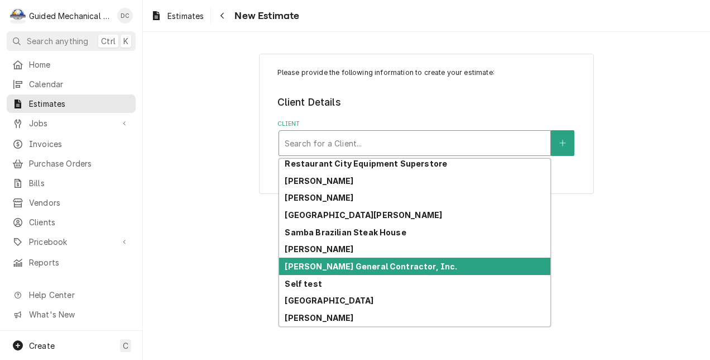
scroll to position [580, 0]
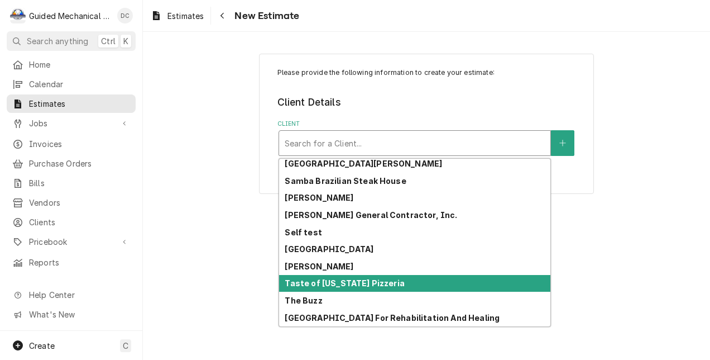
click at [363, 284] on strong "Taste of [US_STATE] Pizzeria" at bounding box center [345, 282] width 120 height 9
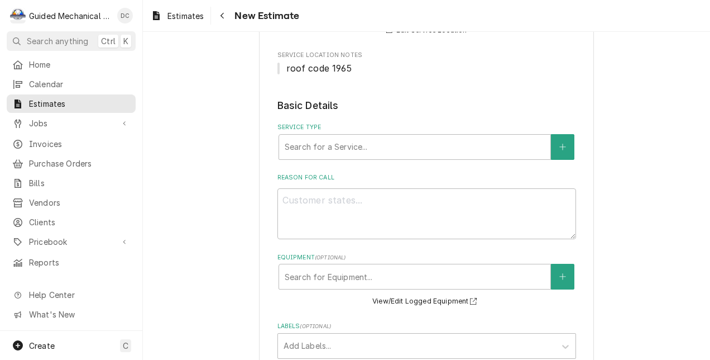
scroll to position [223, 0]
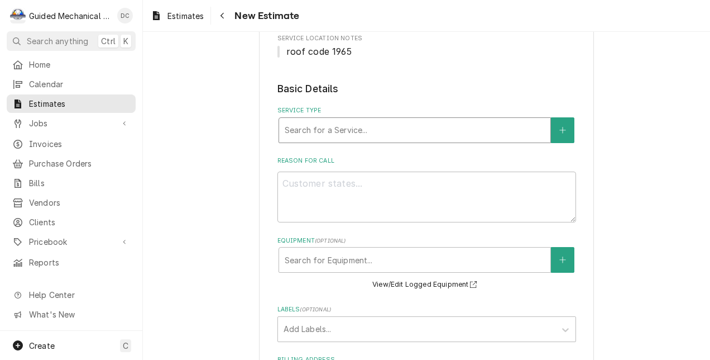
click at [383, 129] on div "Service Type" at bounding box center [415, 130] width 260 height 20
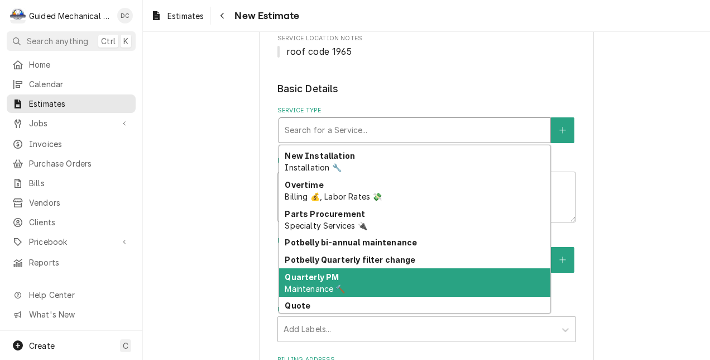
scroll to position [362, 0]
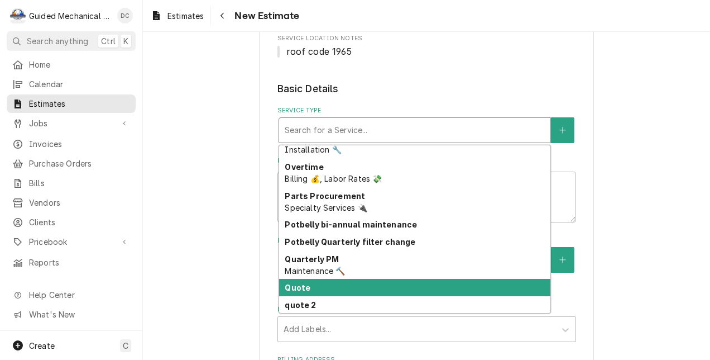
click at [346, 289] on div "Quote" at bounding box center [414, 287] width 271 height 17
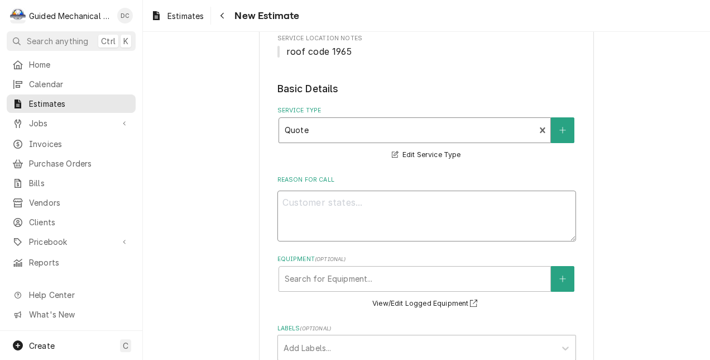
click at [310, 200] on textarea "Reason For Call" at bounding box center [427, 215] width 299 height 51
type textarea "x"
type textarea "n"
type textarea "x"
type textarea "ne"
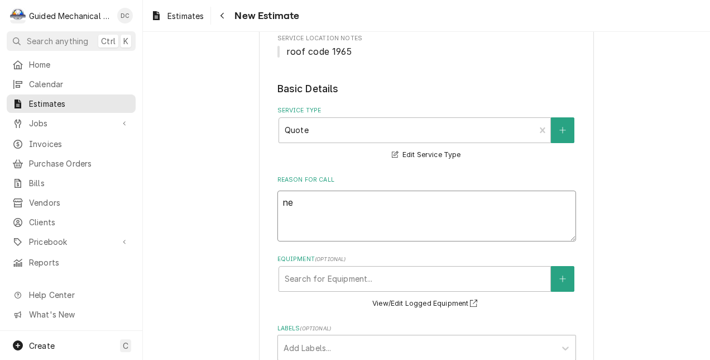
type textarea "x"
type textarea "new"
type textarea "x"
type textarea "new"
type textarea "x"
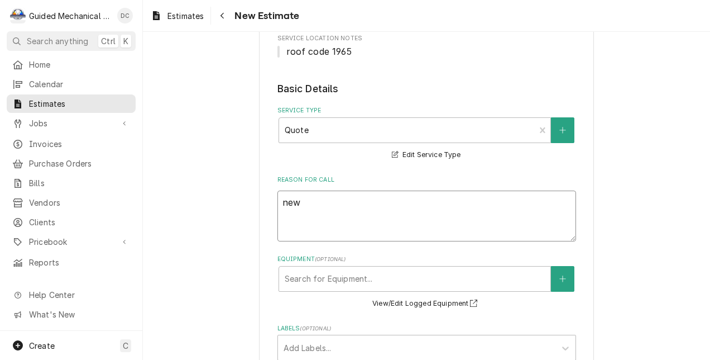
type textarea "new k"
type textarea "x"
type textarea "new ki"
type textarea "x"
type textarea "new kit"
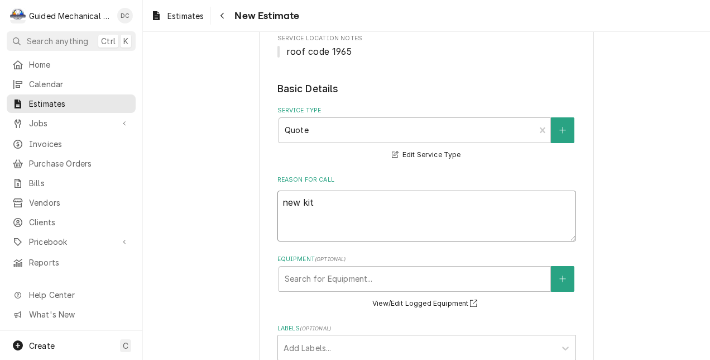
type textarea "x"
type textarea "new kitc"
type textarea "x"
type textarea "new kitch"
type textarea "x"
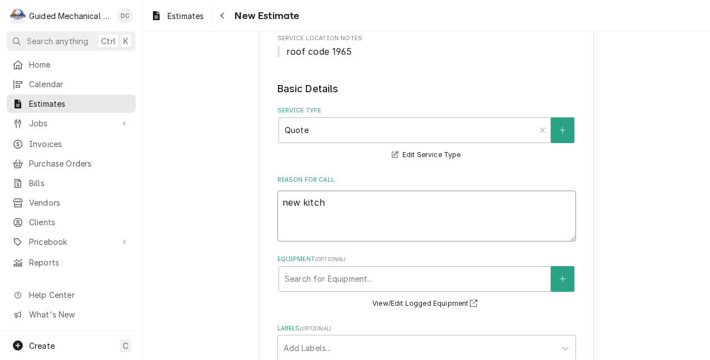
type textarea "new kitche"
type textarea "x"
type textarea "new kitchen"
type textarea "x"
type textarea "new kitchen"
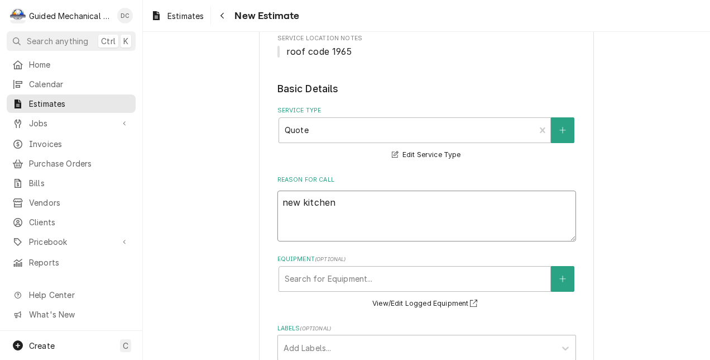
type textarea "x"
type textarea "new kitchen a"
type textarea "x"
type textarea "new kitchen a/"
type textarea "x"
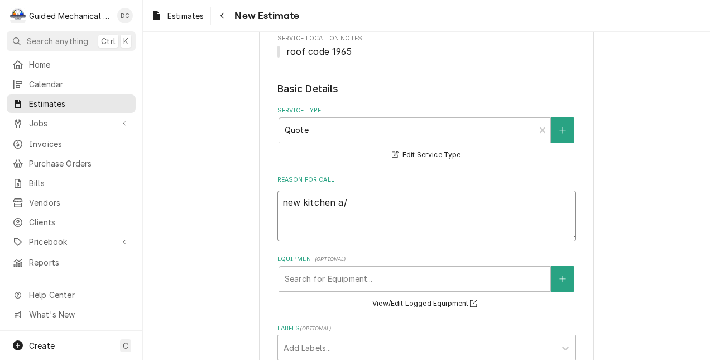
type textarea "new kitchen a/c"
type textarea "x"
type textarea "new kitchen a/c"
type textarea "x"
type textarea "new kitchen a/c d"
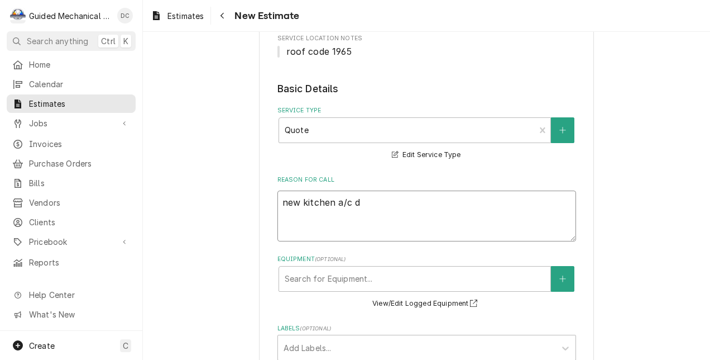
type textarea "x"
type textarea "new kitchen a/c di"
type textarea "x"
type textarea "new kitchen a/c dis"
type textarea "x"
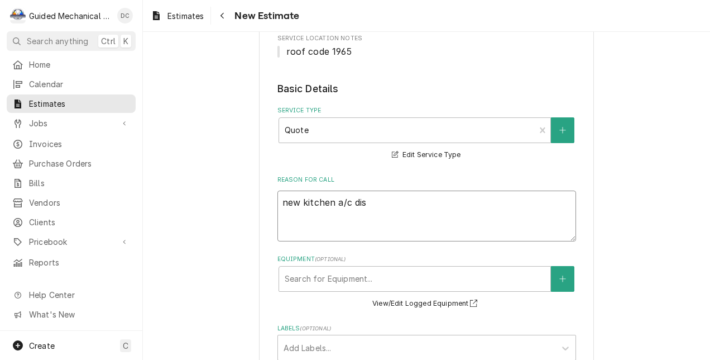
type textarea "new kitchen a/c disc"
type textarea "x"
type textarea "new kitchen a/c disco"
type textarea "x"
type textarea "new kitchen a/c discon"
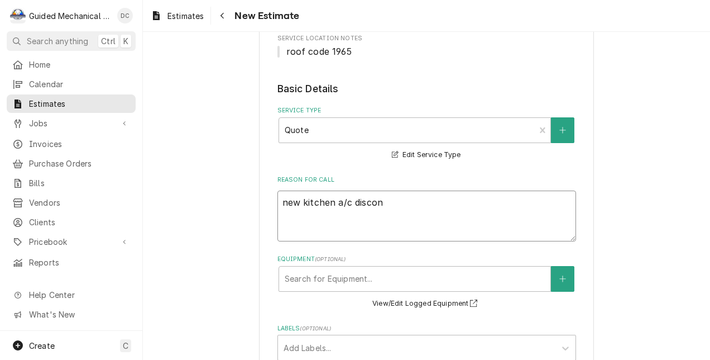
type textarea "x"
type textarea "new kitchen a/c disconn"
type textarea "x"
type textarea "new kitchen a/c disconne"
type textarea "x"
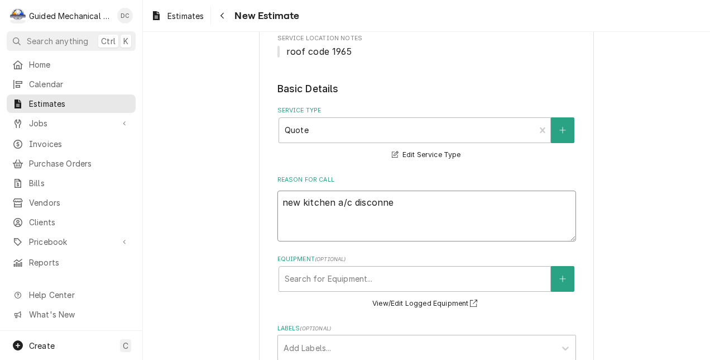
type textarea "new kitchen a/c disconnec"
type textarea "x"
type textarea "new kitchen a/c disconnect"
type textarea "x"
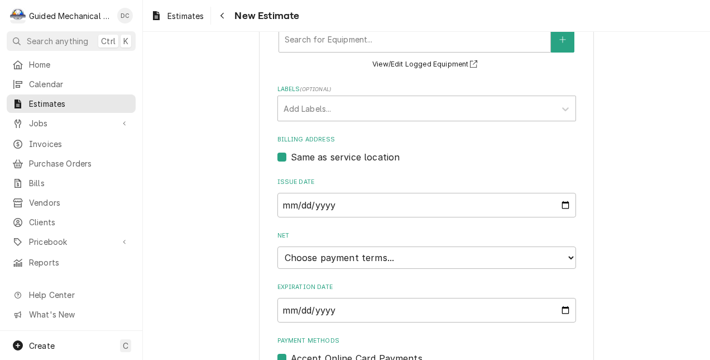
scroll to position [503, 0]
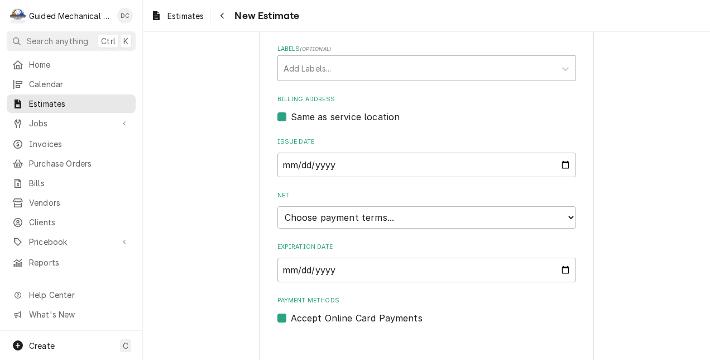
type textarea "new kitchen a/c disconnect"
click at [411, 218] on select "Choose payment terms... Same Day Net 7 Net 14 Net 21 Net 30 Net 45 Net 60 Net 90" at bounding box center [427, 217] width 299 height 22
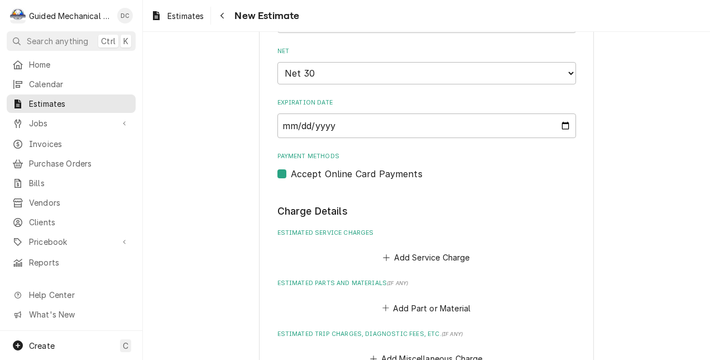
scroll to position [670, 0]
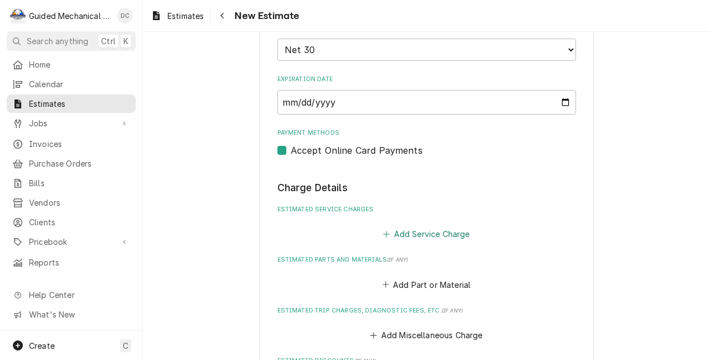
click at [413, 230] on button "Add Service Charge" at bounding box center [426, 234] width 90 height 16
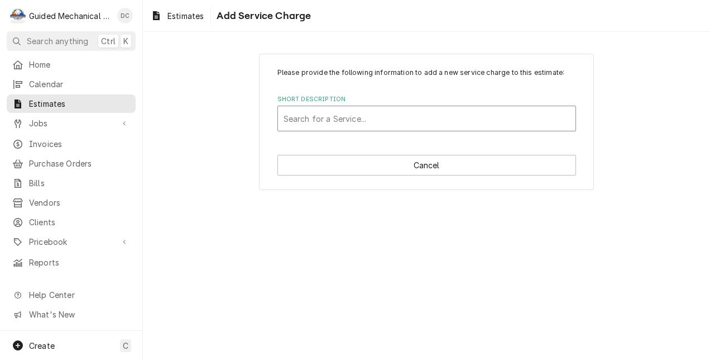
click at [359, 121] on div "Short Description" at bounding box center [427, 118] width 286 height 20
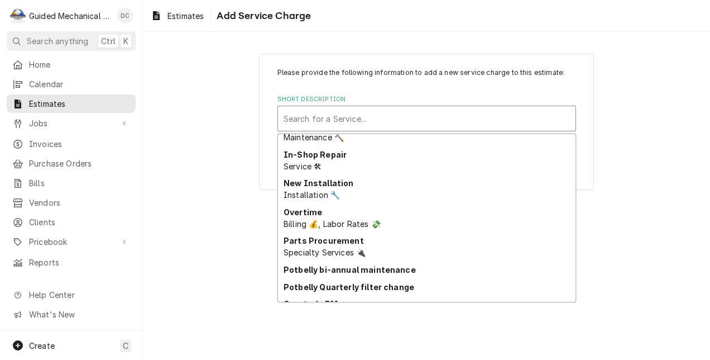
scroll to position [362, 0]
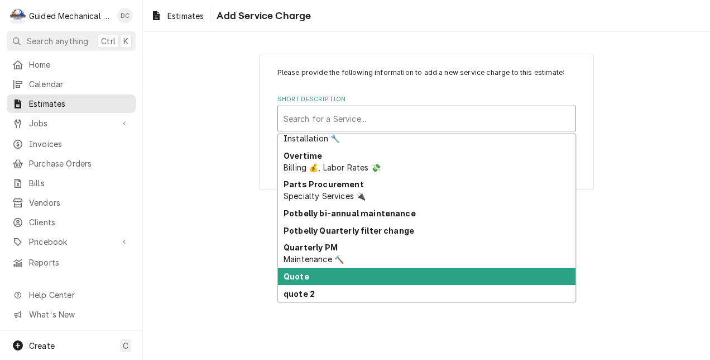
click at [340, 277] on div "Quote" at bounding box center [427, 275] width 298 height 17
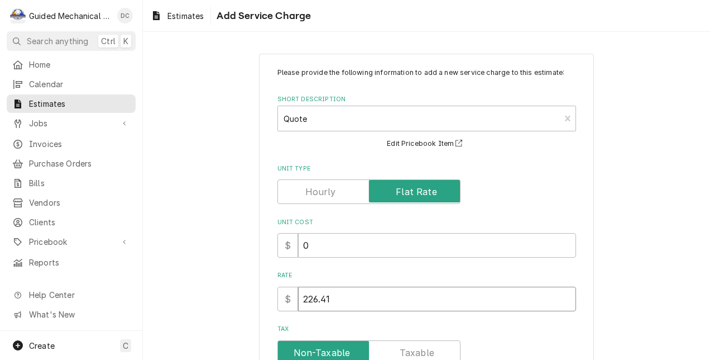
drag, startPoint x: 352, startPoint y: 300, endPoint x: 241, endPoint y: 302, distance: 111.7
click at [241, 302] on div "Please provide the following information to add a new service charge to this es…" at bounding box center [426, 278] width 567 height 469
type textarea "x"
type input "7"
type textarea "x"
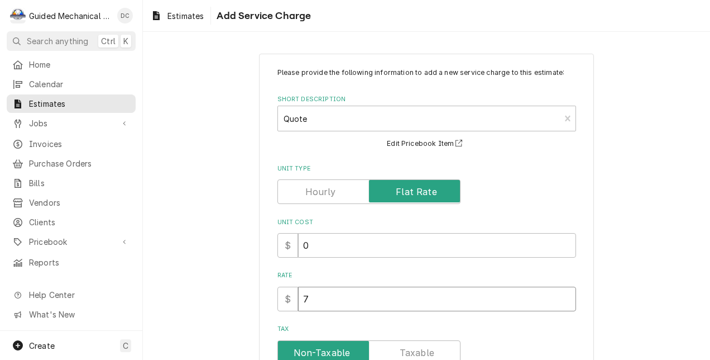
type input "78"
type textarea "x"
type input "785"
type textarea "x"
type input "785.6"
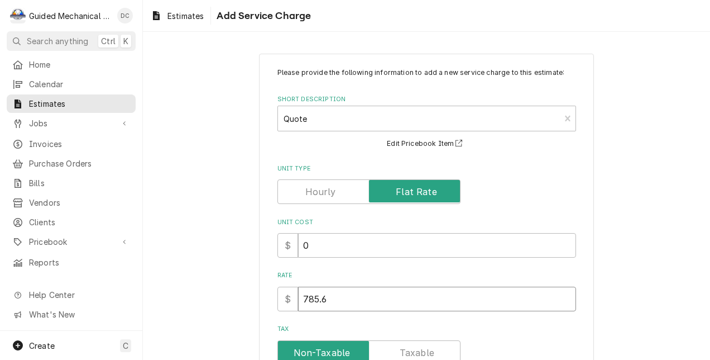
type textarea "x"
type input "785.62"
type textarea "x"
type input "785.62"
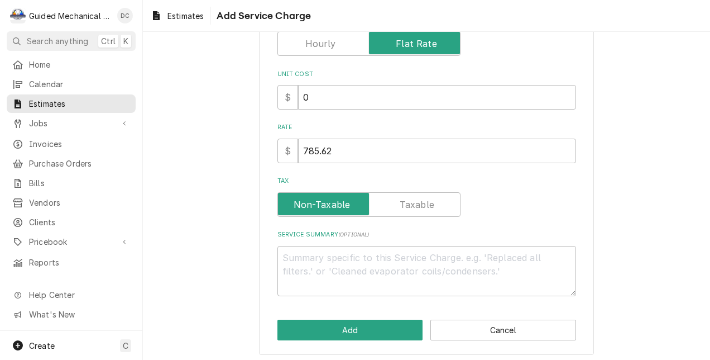
scroll to position [153, 0]
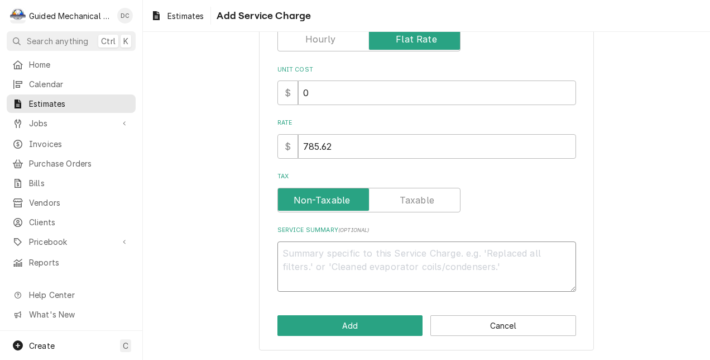
click at [395, 246] on textarea "Service Summary ( optional )" at bounding box center [427, 266] width 299 height 51
type textarea "x"
type textarea "Q"
type textarea "x"
type textarea "Qu"
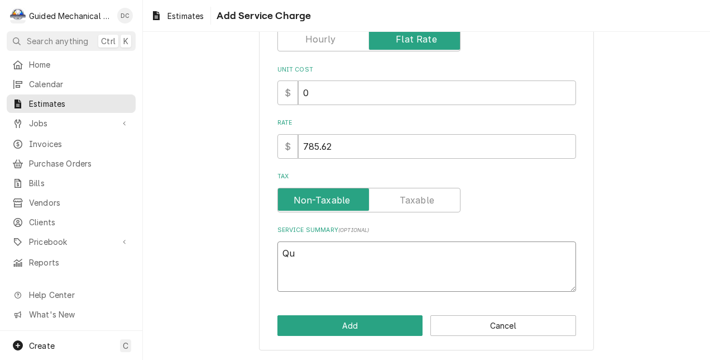
type textarea "x"
type textarea "Quo"
type textarea "x"
type textarea "Quot"
type textarea "x"
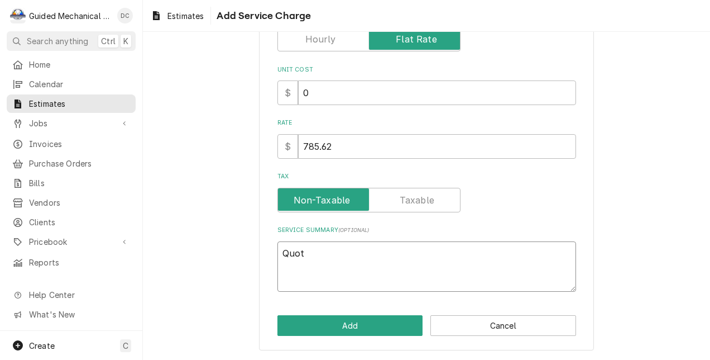
type textarea "Quote"
type textarea "x"
type textarea "Quote"
type textarea "x"
type textarea "Quote i"
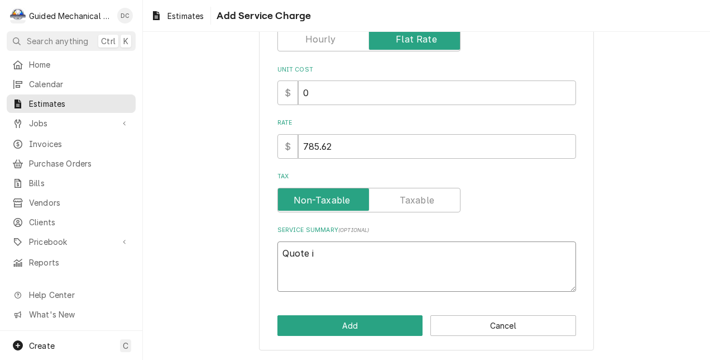
type textarea "x"
type textarea "Quote is"
type textarea "x"
type textarea "Quote is"
type textarea "x"
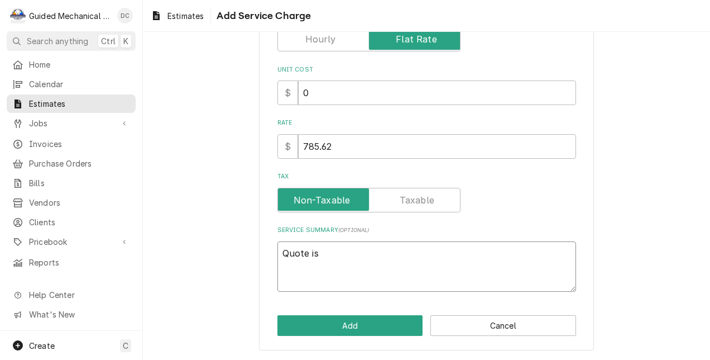
type textarea "Quote is t"
type textarea "x"
type textarea "Quote is to"
type textarea "x"
type textarea "Quote is to"
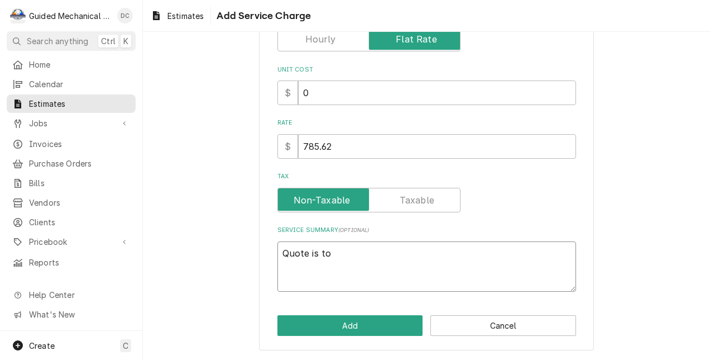
type textarea "x"
type textarea "Quote is to r"
type textarea "x"
type textarea "Quote is to re"
type textarea "x"
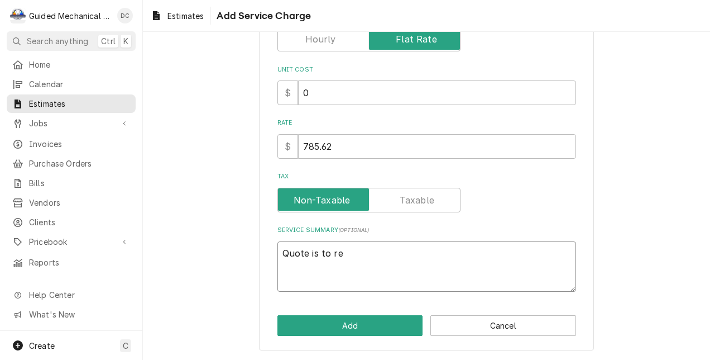
type textarea "Quote is to rep"
type textarea "x"
type textarea "Quote is to repl"
type textarea "x"
type textarea "Quote is to repla"
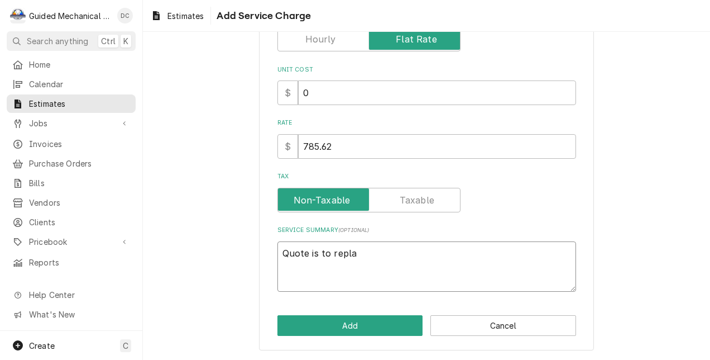
type textarea "x"
type textarea "Quote is to replac"
type textarea "x"
type textarea "Quote is to replace"
type textarea "x"
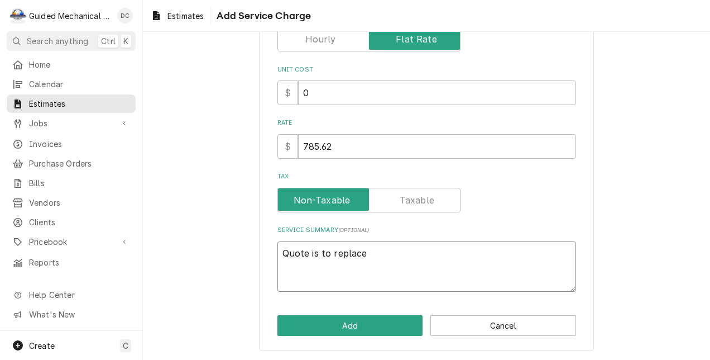
type textarea "Quote is to replace"
type textarea "x"
type textarea "Quote is to replace d"
type textarea "x"
type textarea "Quote is to replace da"
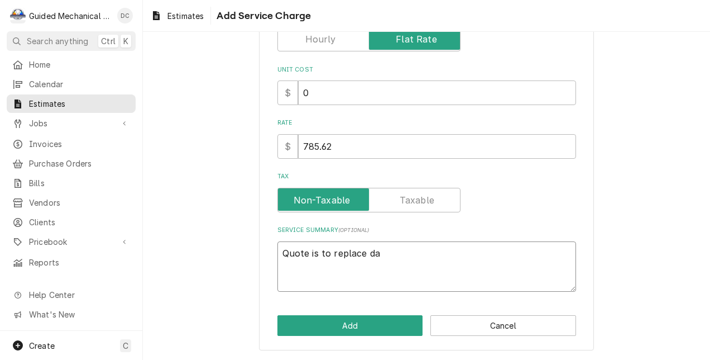
type textarea "x"
type textarea "Quote is to replace dam"
type textarea "x"
type textarea "Quote is to replace dama"
type textarea "x"
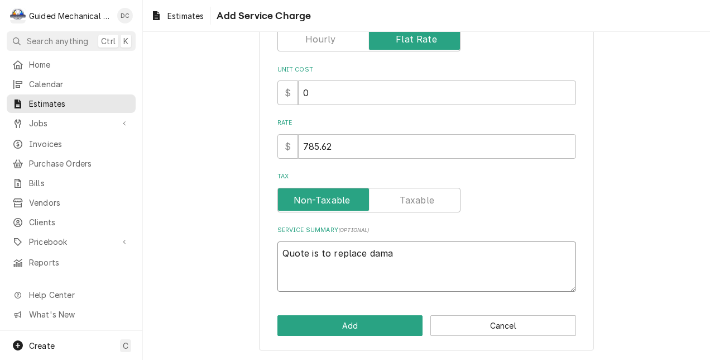
type textarea "Quote is to replace damag"
type textarea "x"
type textarea "Quote is to replace damage"
type textarea "x"
type textarea "Quote is to replace damaged"
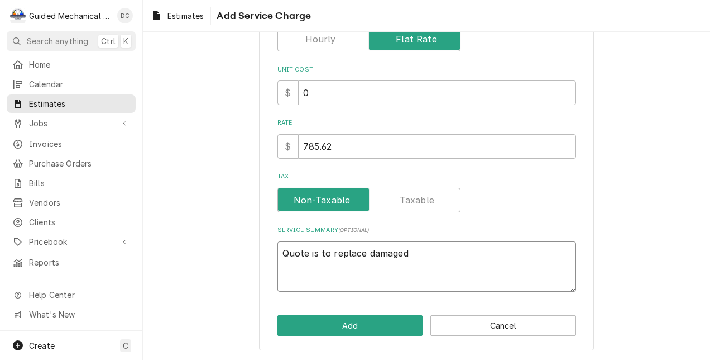
type textarea "x"
type textarea "Quote is to replace damaged"
type textarea "x"
type textarea "Quote is to replace damaged e"
type textarea "x"
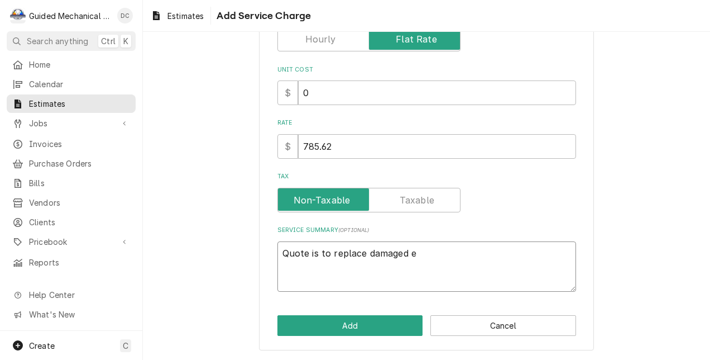
type textarea "Quote is to replace damaged el"
type textarea "x"
type textarea "Quote is to replace damaged ele"
type textarea "x"
type textarea "Quote is to replace damaged elec"
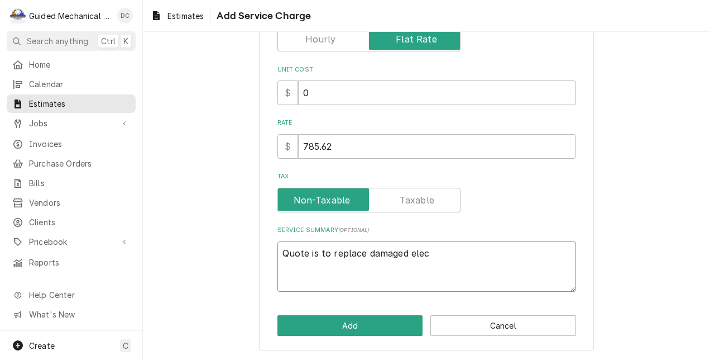
type textarea "x"
type textarea "Quote is to replace damaged elect"
type textarea "x"
type textarea "Quote is to replace damaged electr"
type textarea "x"
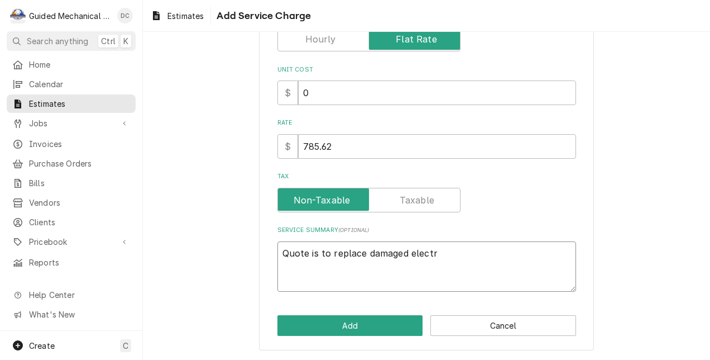
type textarea "Quote is to replace damaged electri"
type textarea "x"
type textarea "Quote is to replace damaged electric"
type textarea "x"
type textarea "Quote is to replace damaged electrica"
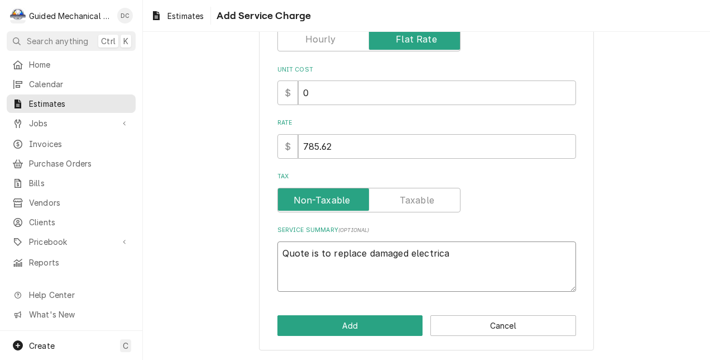
type textarea "x"
type textarea "Quote is to replace damaged electrical"
type textarea "x"
type textarea "Quote is to replace damaged electrical"
type textarea "x"
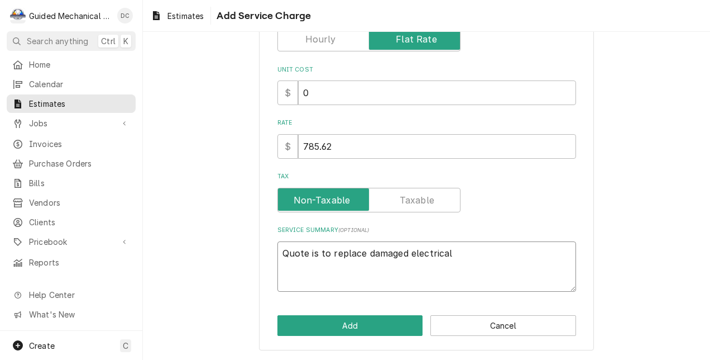
type textarea "Quote is to replace damaged electrical d"
type textarea "x"
type textarea "Quote is to replace damaged electrical di"
type textarea "x"
type textarea "Quote is to replace damaged electrical dis"
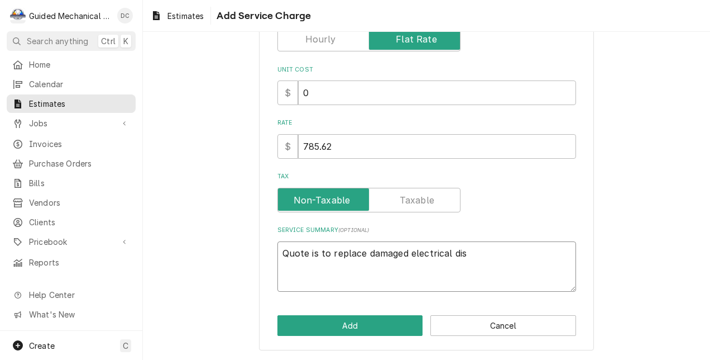
type textarea "x"
type textarea "Quote is to replace damaged electrical disc"
type textarea "x"
type textarea "Quote is to replace damaged electrical disco"
type textarea "x"
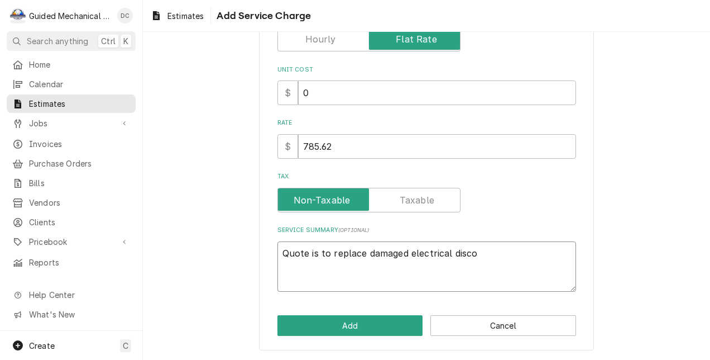
type textarea "Quote is to replace damaged electrical discon"
type textarea "x"
type textarea "Quote is to replace damaged electrical disconn"
type textarea "x"
type textarea "Quote is to replace damaged electrical disconne"
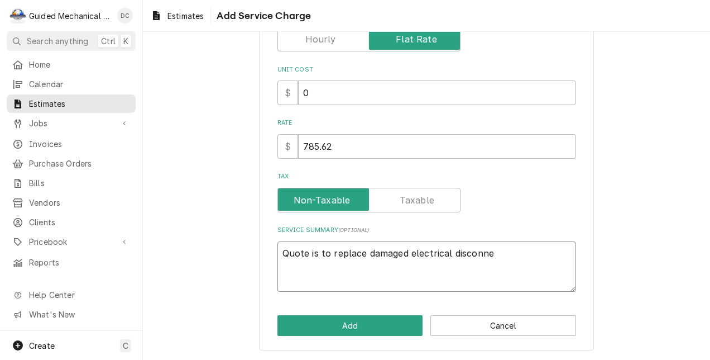
type textarea "x"
type textarea "Quote is to replace damaged electrical disconnec"
type textarea "x"
type textarea "Quote is to replace damaged electrical disconnect"
type textarea "x"
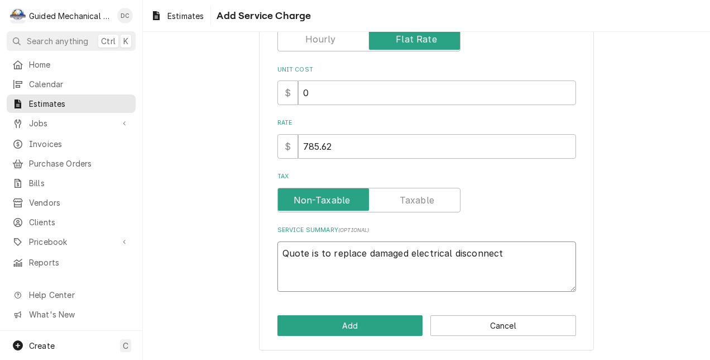
type textarea "Quote is to replace damaged electrical disconnect"
type textarea "x"
type textarea "Quote is to replace damaged electrical disconnect n"
type textarea "x"
type textarea "Quote is to replace damaged electrical disconnect"
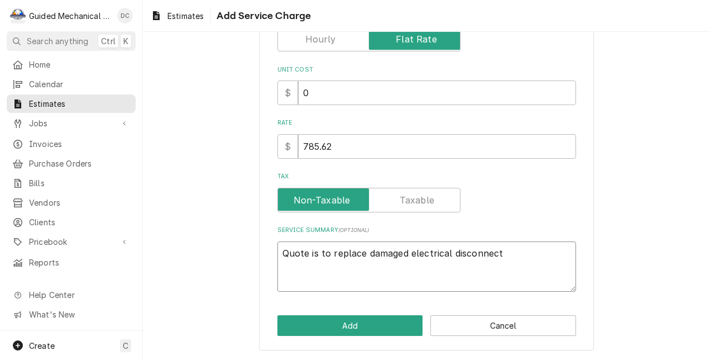
type textarea "x"
type textarea "Quote is to replace damaged electrical disconnect w"
type textarea "x"
type textarea "Quote is to replace damaged electrical disconnect wi"
type textarea "x"
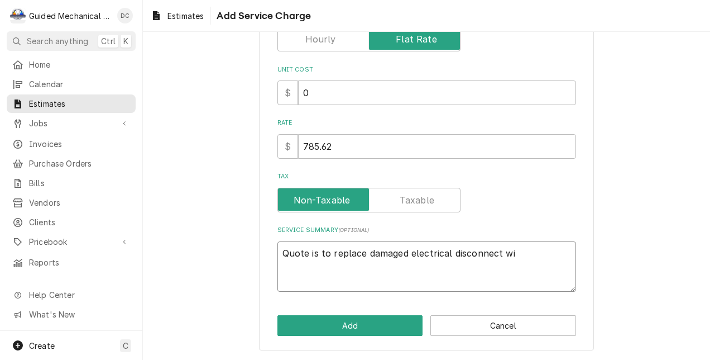
type textarea "Quote is to replace damaged electrical disconnect wit"
type textarea "x"
type textarea "Quote is to replace damaged electrical disconnect with"
type textarea "x"
type textarea "Quote is to replace damaged electrical disconnect with"
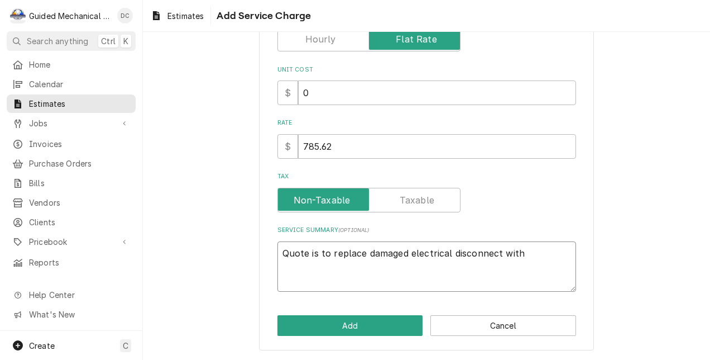
type textarea "x"
type textarea "Quote is to replace damaged electrical disconnect with n"
type textarea "x"
type textarea "Quote is to replace damaged electrical disconnect with no"
type textarea "x"
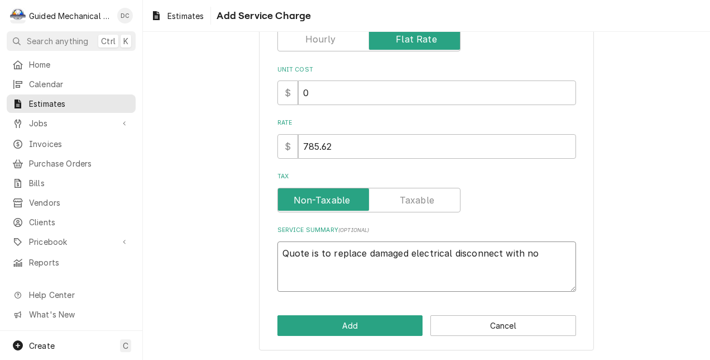
type textarea "Quote is to replace damaged electrical disconnect with non"
type textarea "x"
type textarea "Quote is to replace damaged electrical disconnect with non"
type textarea "x"
type textarea "Quote is to replace damaged electrical disconnect with non f"
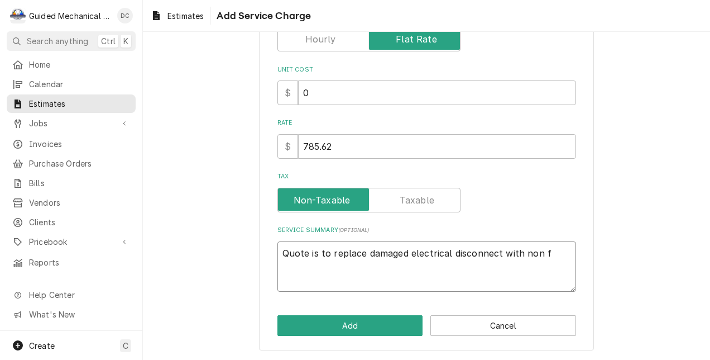
type textarea "x"
type textarea "Quote is to replace damaged electrical disconnect with non fu"
type textarea "x"
type textarea "Quote is to replace damaged electrical disconnect with non fus"
type textarea "x"
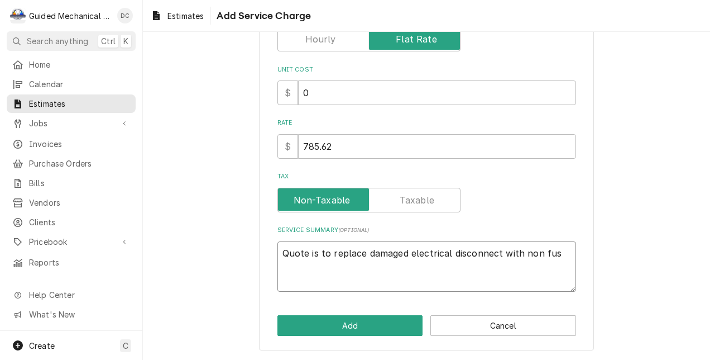
type textarea "Quote is to replace damaged electrical disconnect with non fuse"
type textarea "x"
type textarea "Quote is to replace damaged electrical disconnect with non fused"
type textarea "x"
type textarea "Quote is to replace damaged electrical disconnect with non fused"
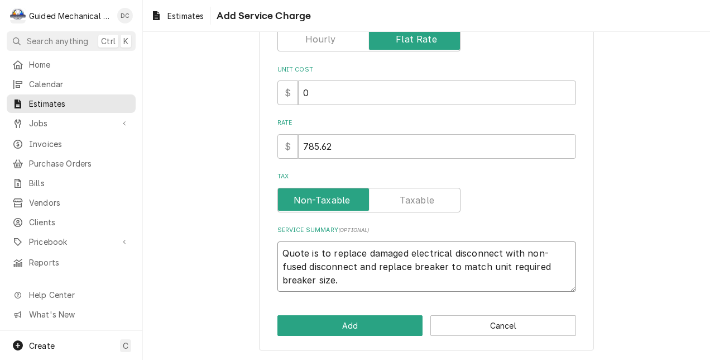
click at [323, 279] on textarea "Quote is to replace damaged electrical disconnect with non-fused disconnect and…" at bounding box center [427, 266] width 299 height 51
click at [278, 249] on textarea "Quote is to replace damaged electrical disconnect with non-fused disconnect and…" at bounding box center [427, 266] width 299 height 51
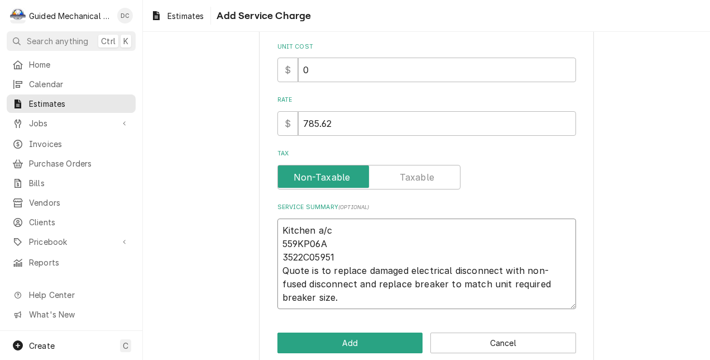
scroll to position [193, 0]
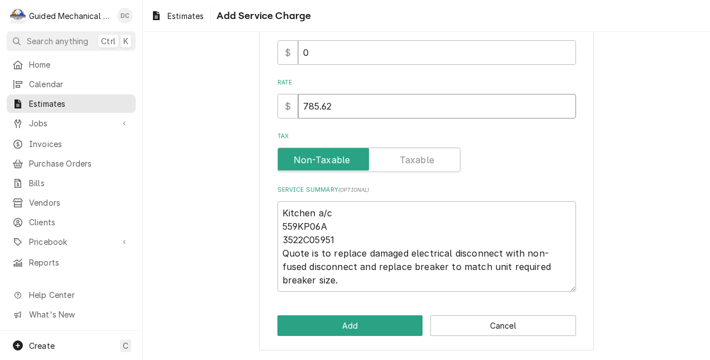
drag, startPoint x: 309, startPoint y: 104, endPoint x: 300, endPoint y: 105, distance: 8.5
click at [300, 105] on input "785.62" at bounding box center [437, 106] width 278 height 25
click at [606, 110] on div "Please provide the following information to add a new service charge to this es…" at bounding box center [426, 105] width 567 height 509
click at [391, 325] on button "Add" at bounding box center [351, 325] width 146 height 21
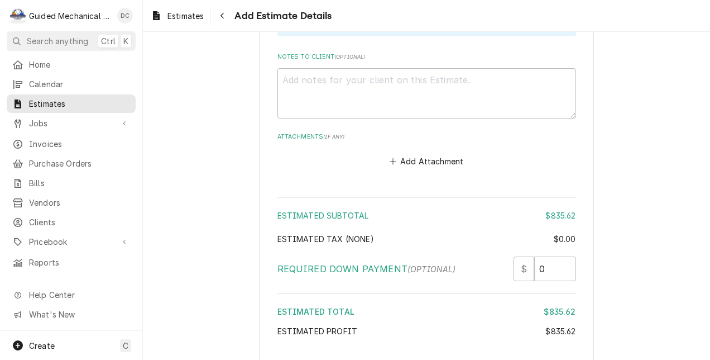
scroll to position [1383, 0]
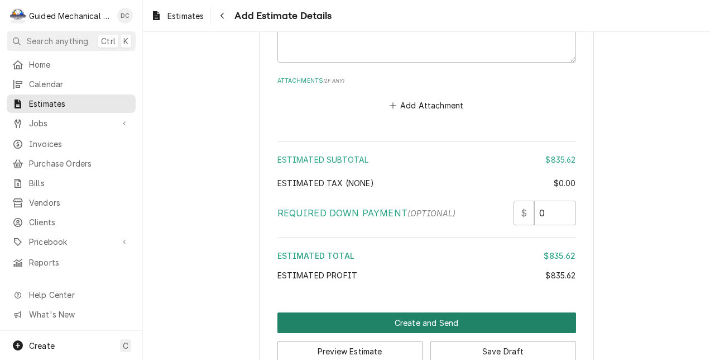
click at [462, 317] on button "Create and Send" at bounding box center [427, 322] width 299 height 21
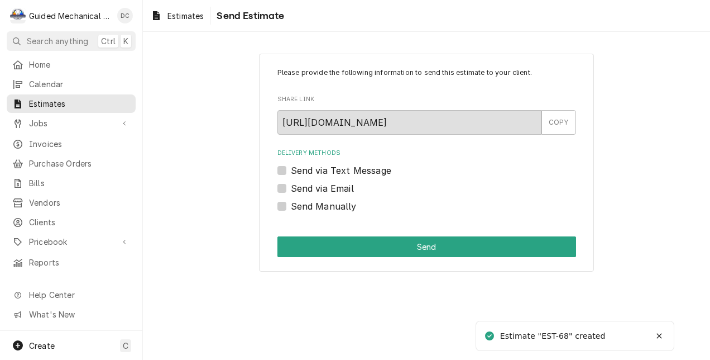
click at [291, 169] on label "Send via Text Message" at bounding box center [341, 170] width 101 height 13
click at [291, 169] on input "Send via Text Message" at bounding box center [440, 176] width 299 height 25
checkbox input "true"
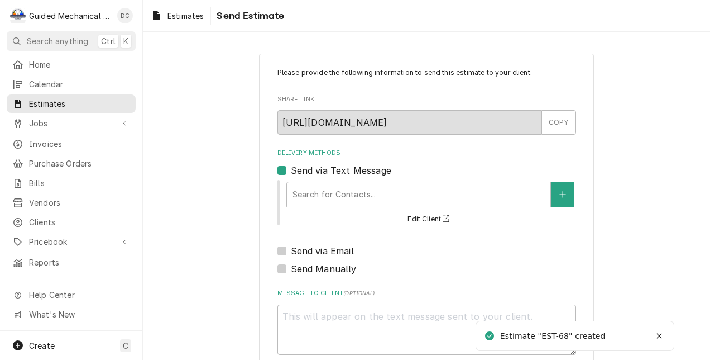
click at [291, 249] on label "Send via Email" at bounding box center [322, 250] width 63 height 13
click at [291, 249] on input "Send via Email" at bounding box center [440, 256] width 299 height 25
checkbox input "true"
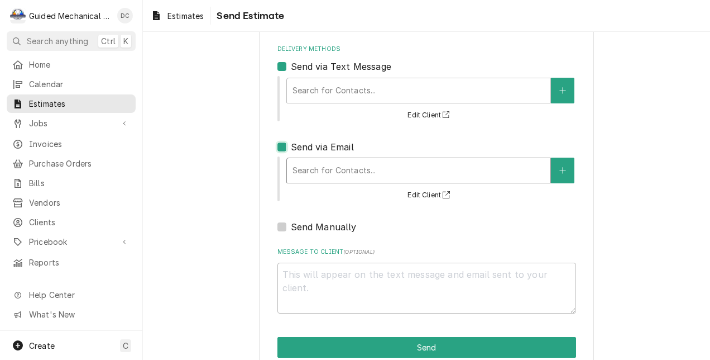
scroll to position [126, 0]
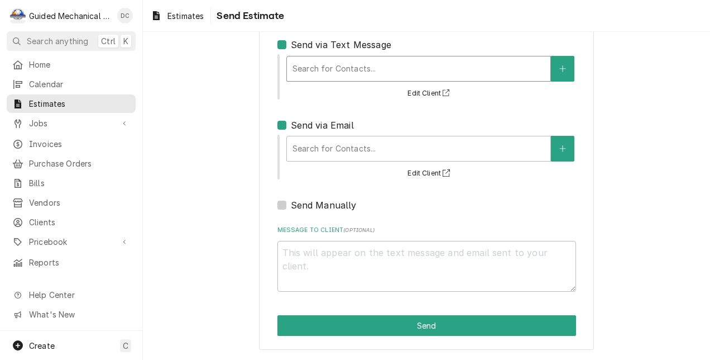
click at [319, 57] on div "Search for Contacts..." at bounding box center [419, 68] width 264 height 25
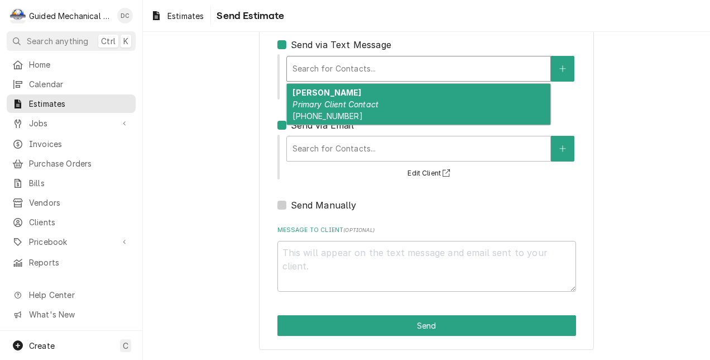
click at [320, 103] on em "Primary Client Contact" at bounding box center [336, 103] width 86 height 9
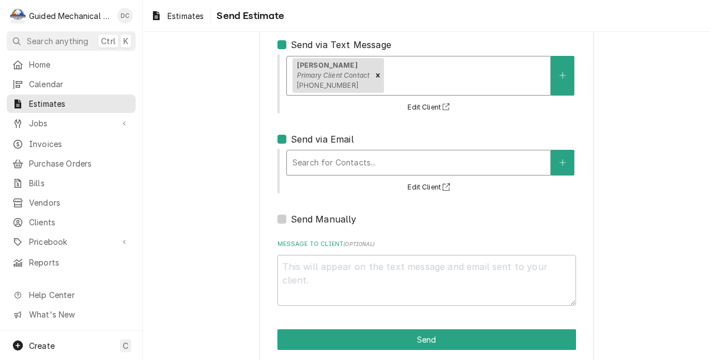
click at [334, 161] on div "Delivery Methods" at bounding box center [419, 162] width 252 height 20
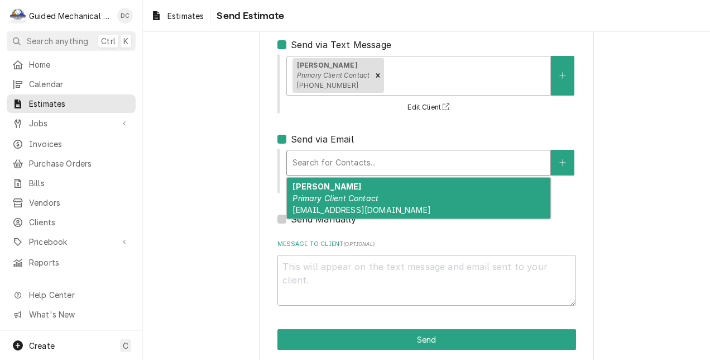
drag, startPoint x: 333, startPoint y: 189, endPoint x: 335, endPoint y: 195, distance: 6.4
click at [333, 191] on strong "Wael Bustanji" at bounding box center [327, 185] width 69 height 9
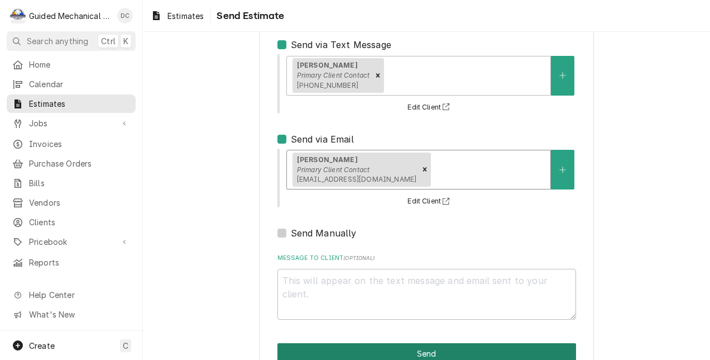
click at [405, 352] on button "Send" at bounding box center [427, 353] width 299 height 21
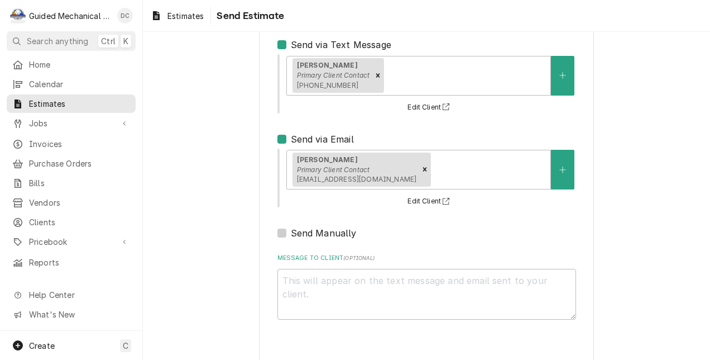
type textarea "x"
